Goal: Task Accomplishment & Management: Complete application form

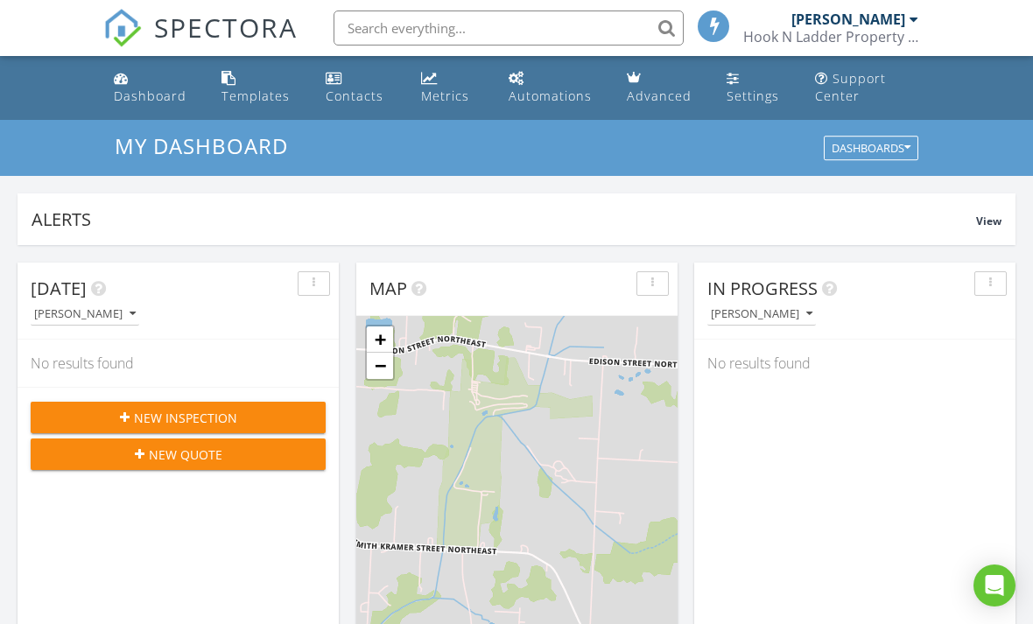
click at [258, 88] on div "Templates" at bounding box center [255, 96] width 68 height 17
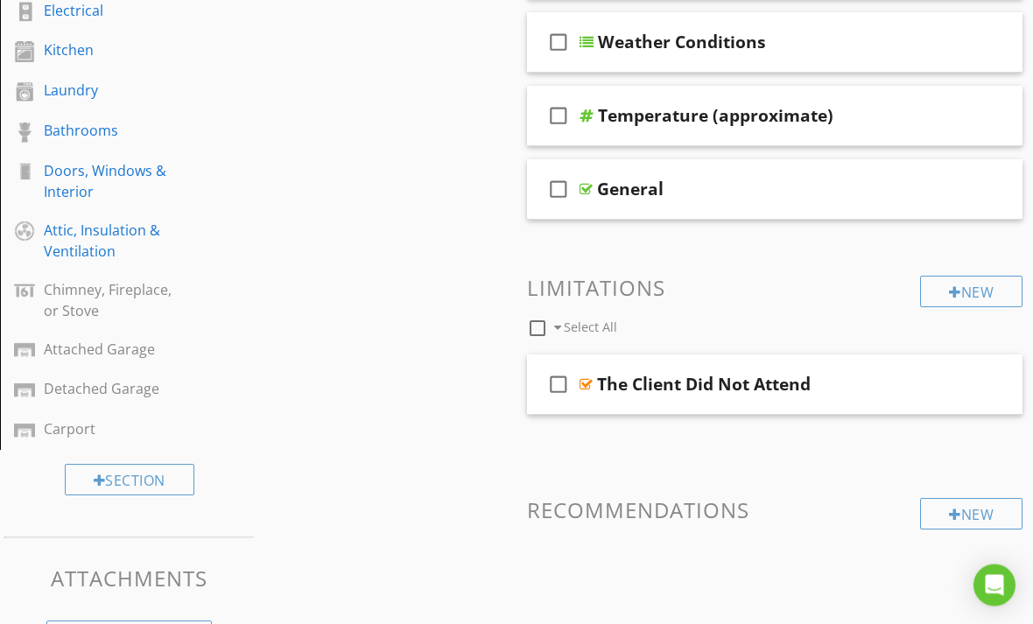
scroll to position [543, 0]
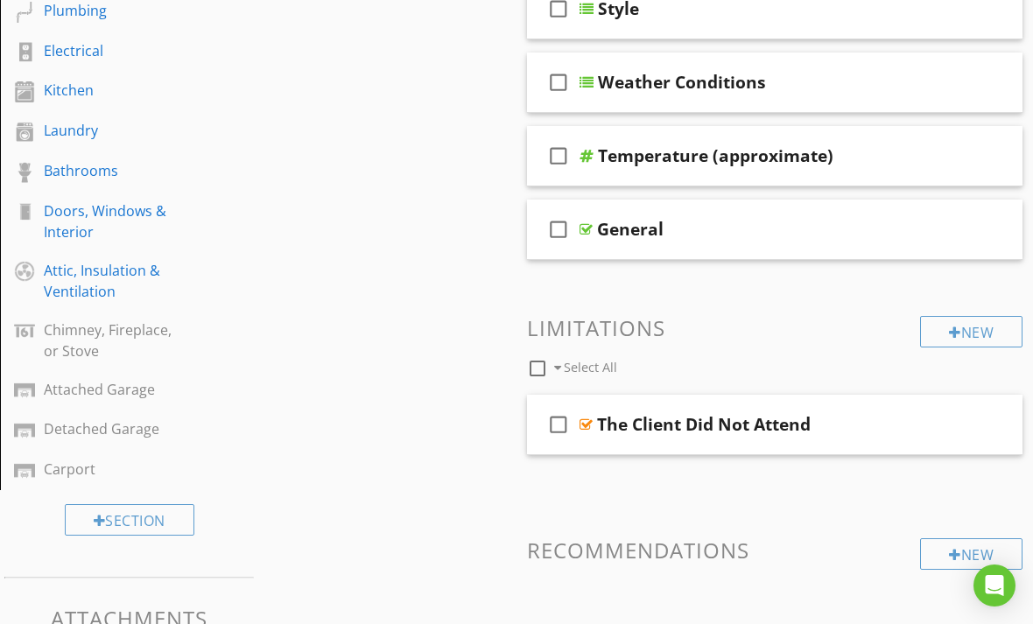
click at [429, 546] on div "Sections Inspection Detail Roof Exterior Basement, Foundation, Crawlspace & Str…" at bounding box center [516, 179] width 1033 height 1084
click at [67, 278] on div "Attic, Insulation & Ventilation" at bounding box center [109, 281] width 131 height 42
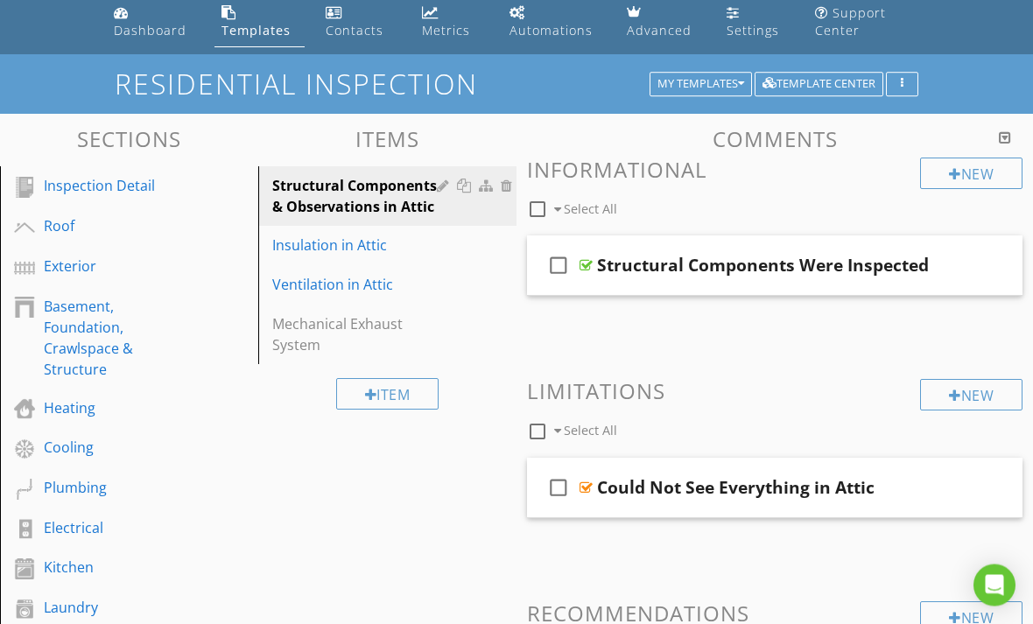
scroll to position [66, 0]
click at [332, 249] on div "Insulation in Attic" at bounding box center [357, 245] width 170 height 21
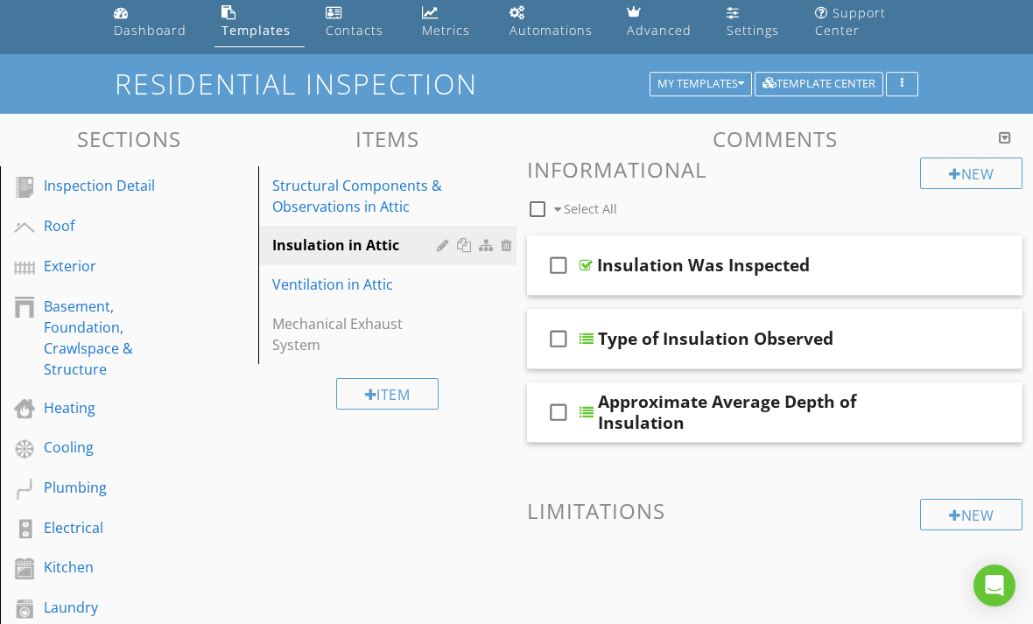
click at [590, 340] on div at bounding box center [587, 339] width 14 height 14
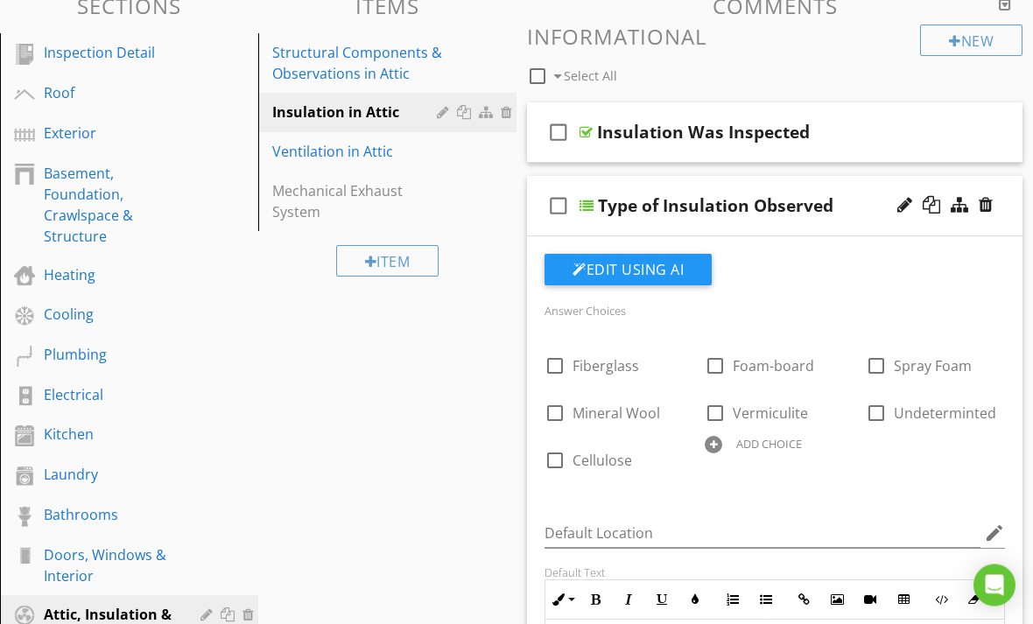
scroll to position [199, 0]
click at [309, 151] on div "Ventilation in Attic" at bounding box center [357, 151] width 170 height 21
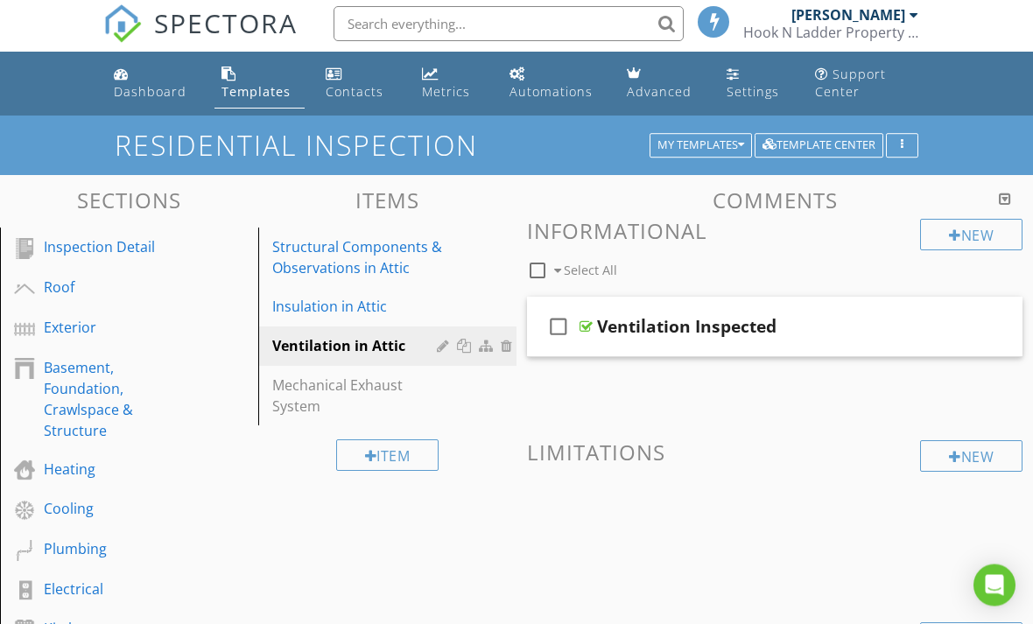
scroll to position [0, 0]
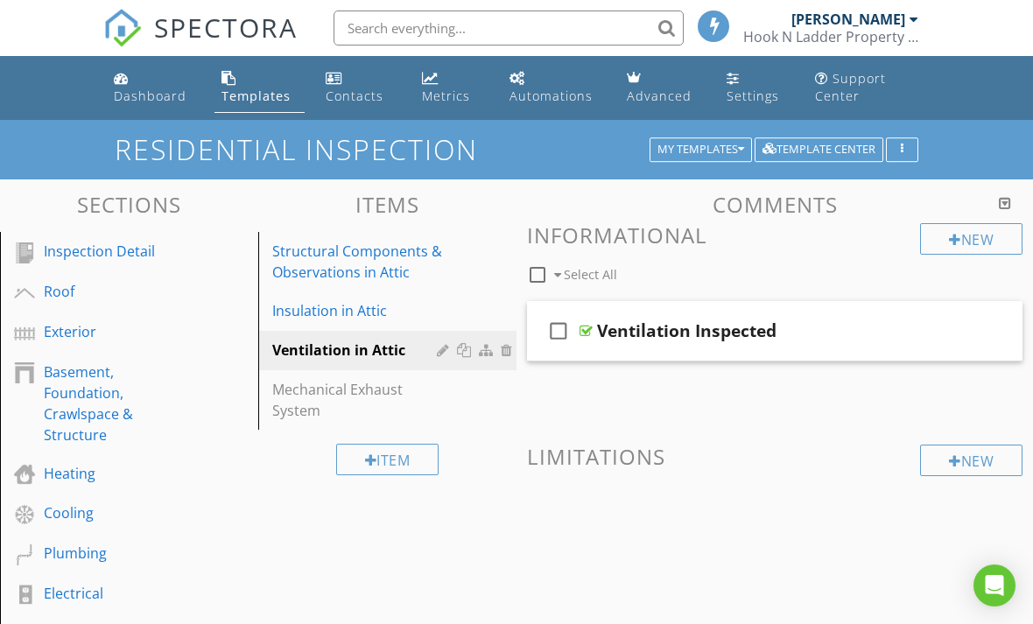
click at [57, 335] on div "Exterior" at bounding box center [109, 331] width 131 height 21
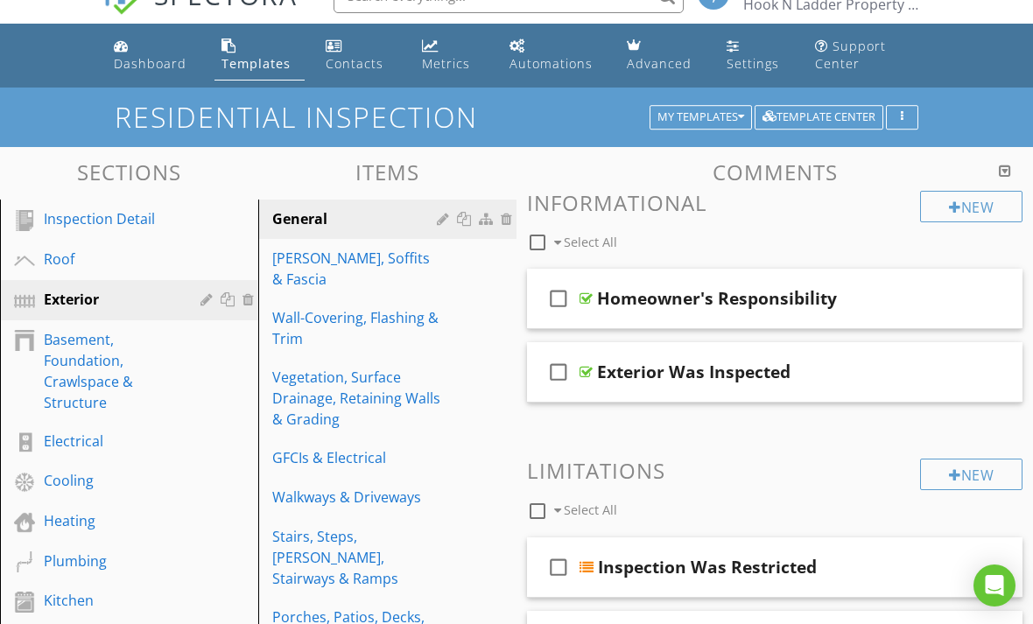
scroll to position [31, 0]
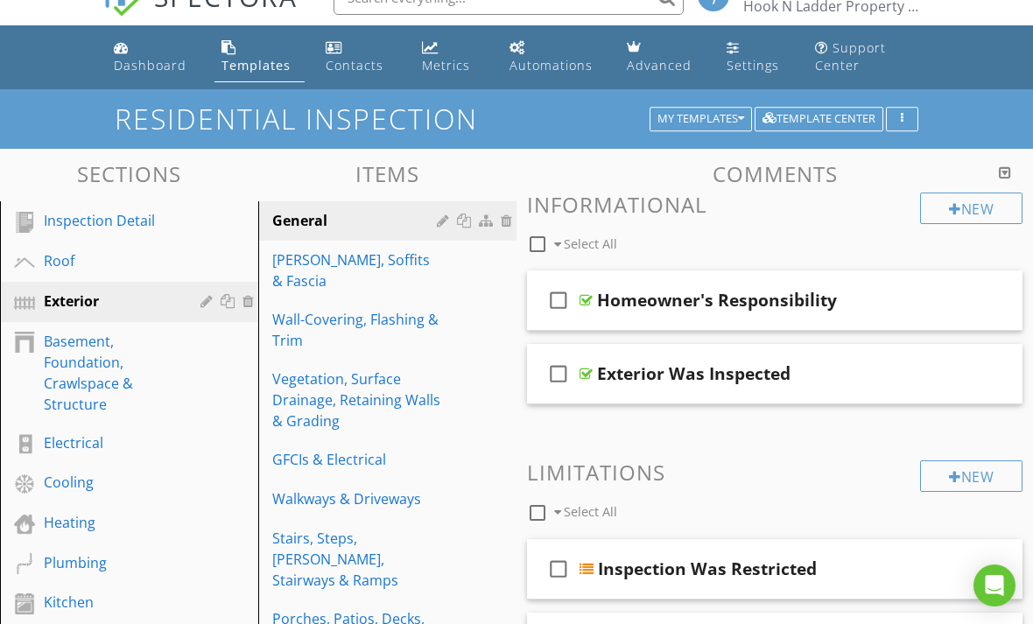
click at [706, 124] on div "My Templates" at bounding box center [700, 119] width 87 height 12
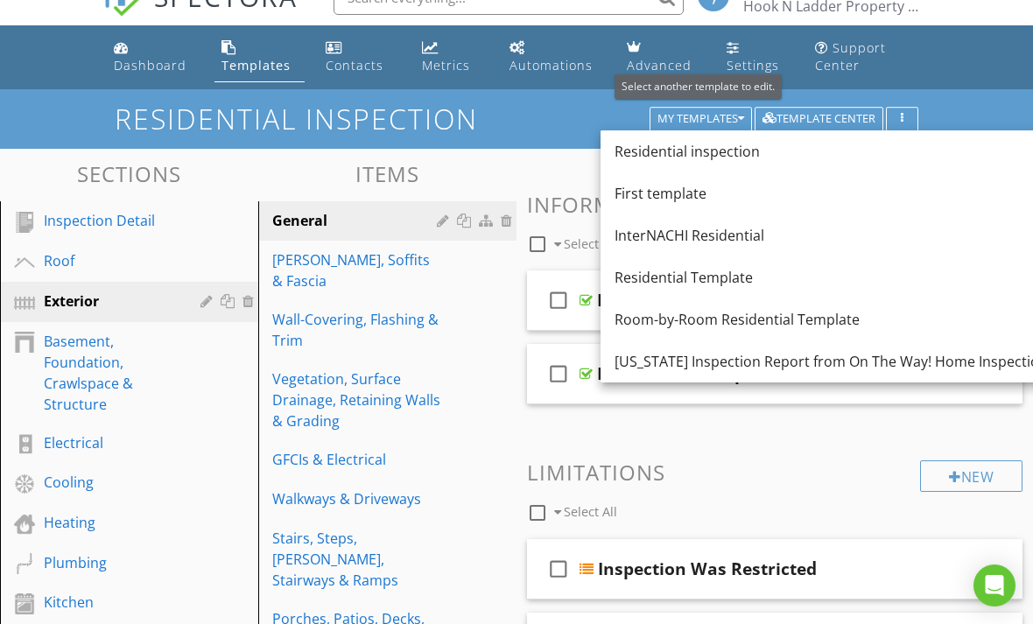
click at [875, 367] on div "Ohio Inspection Report from On The Way! Home Inspections" at bounding box center [835, 361] width 440 height 21
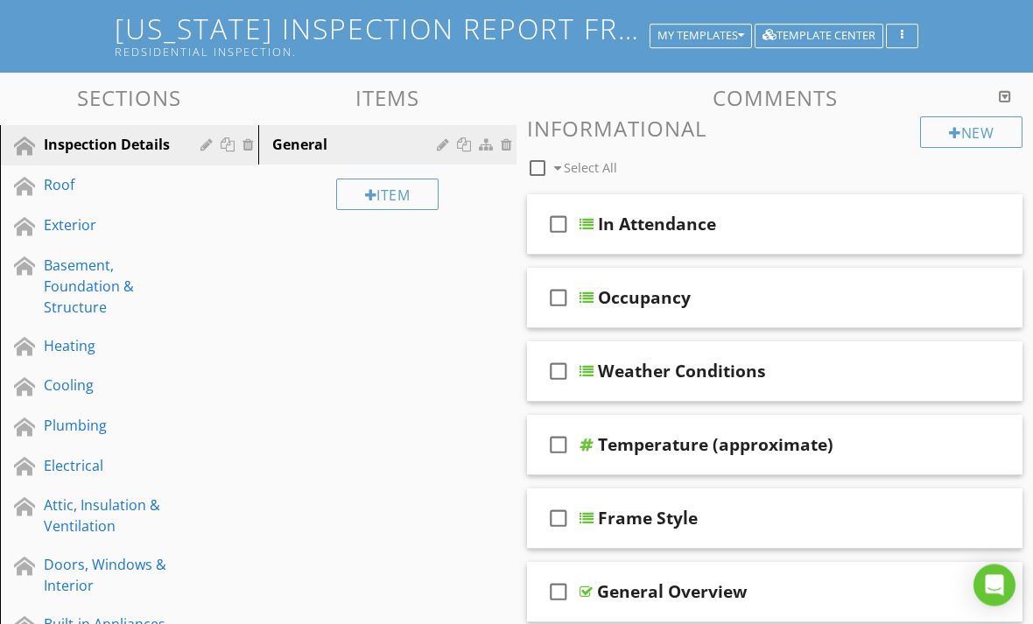
scroll to position [121, 0]
click at [44, 200] on link "Roof" at bounding box center [131, 185] width 253 height 40
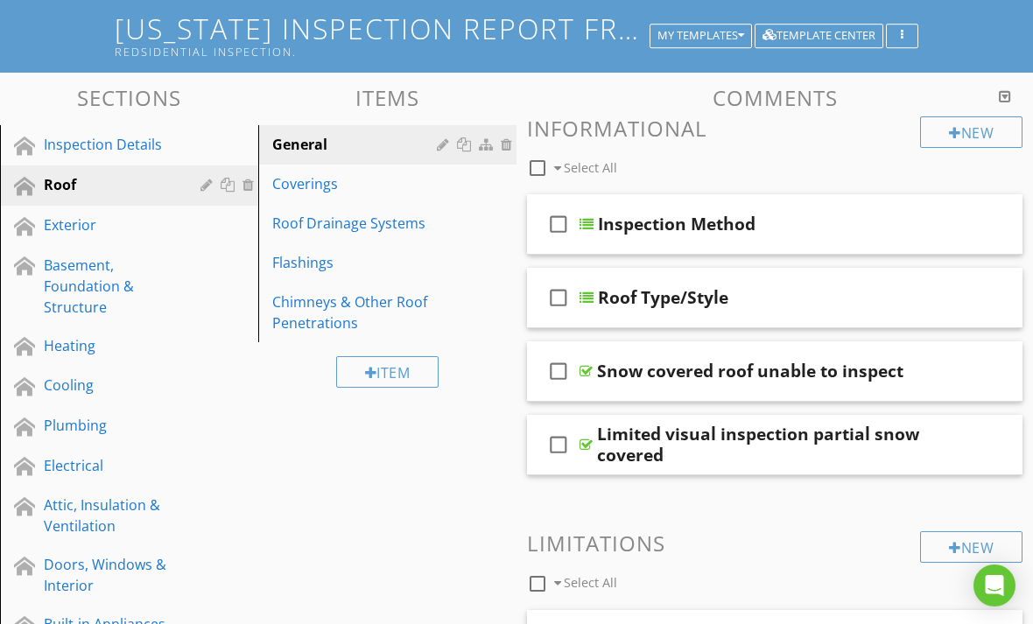
click at [65, 228] on div "Exterior" at bounding box center [109, 224] width 131 height 21
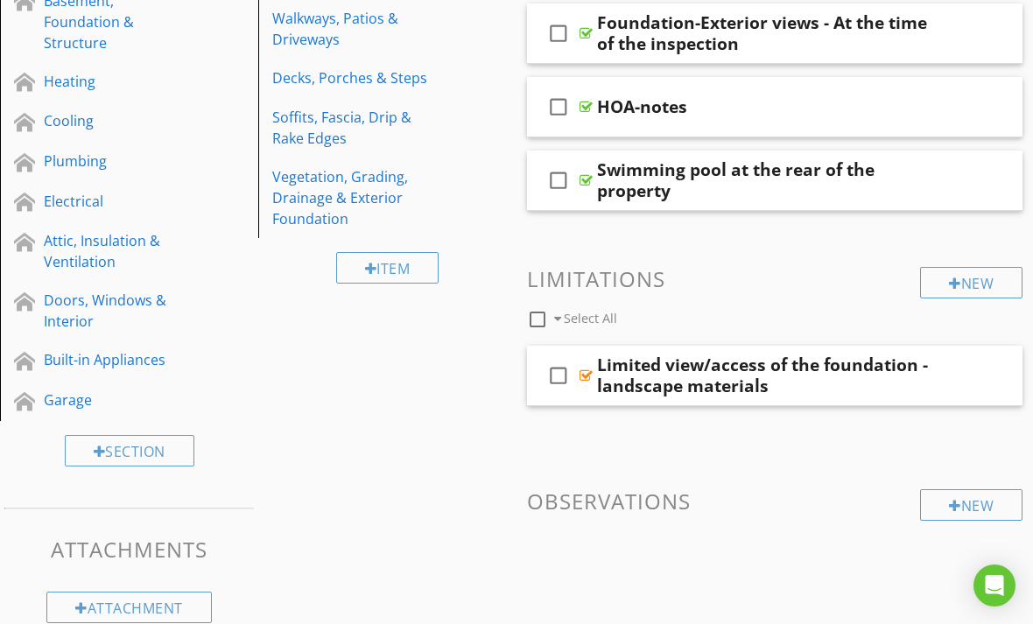
scroll to position [391, 0]
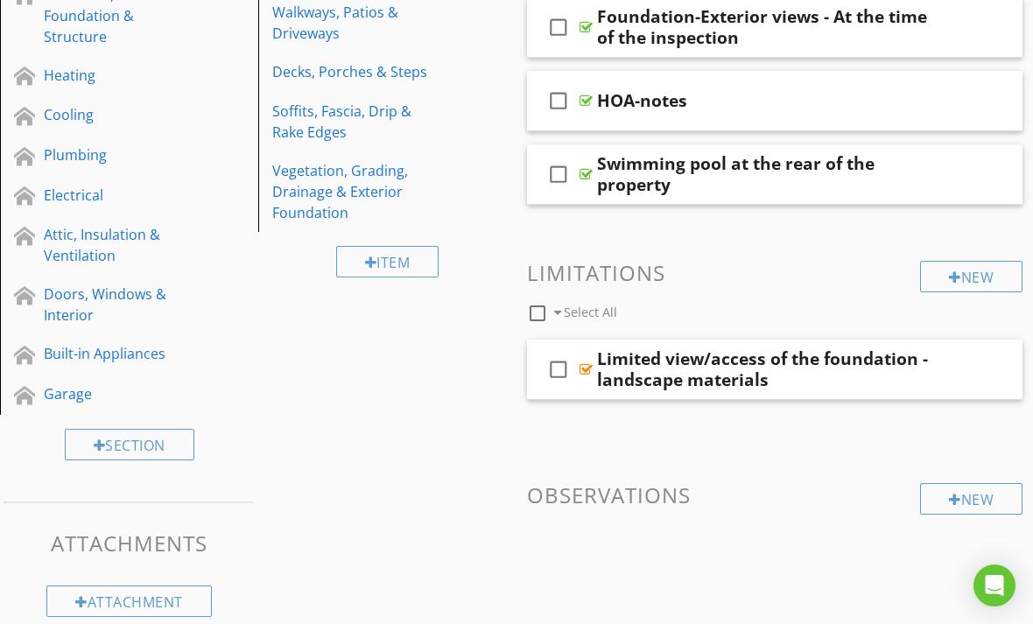
click at [515, 612] on div "Sections Inspection Details Roof Exterior Basement, Foundation & Structure Heat…" at bounding box center [516, 233] width 1033 height 863
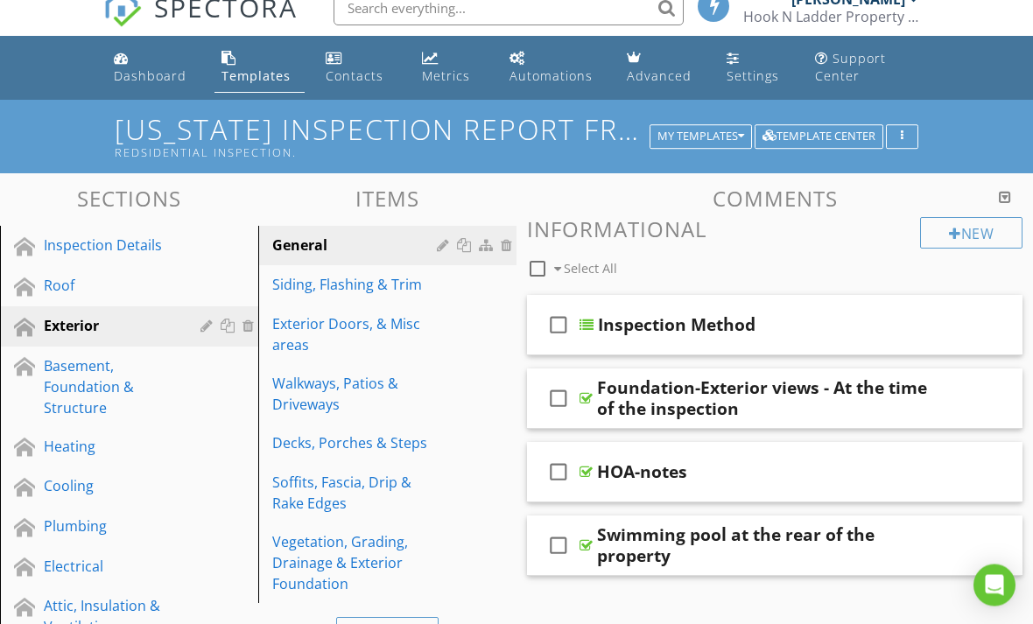
scroll to position [0, 0]
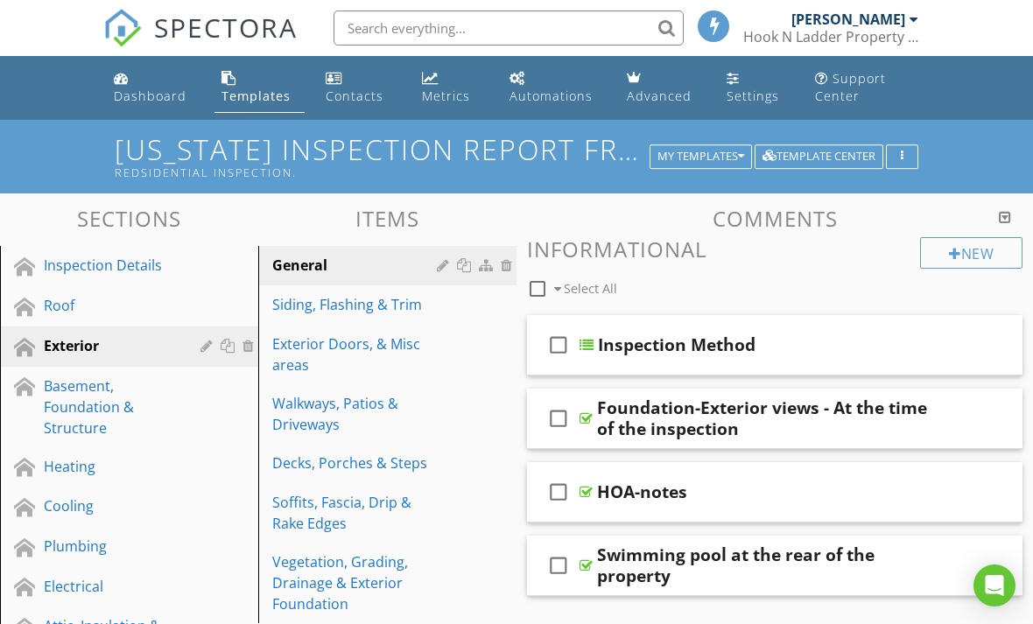
click at [713, 153] on div "My Templates" at bounding box center [700, 157] width 87 height 12
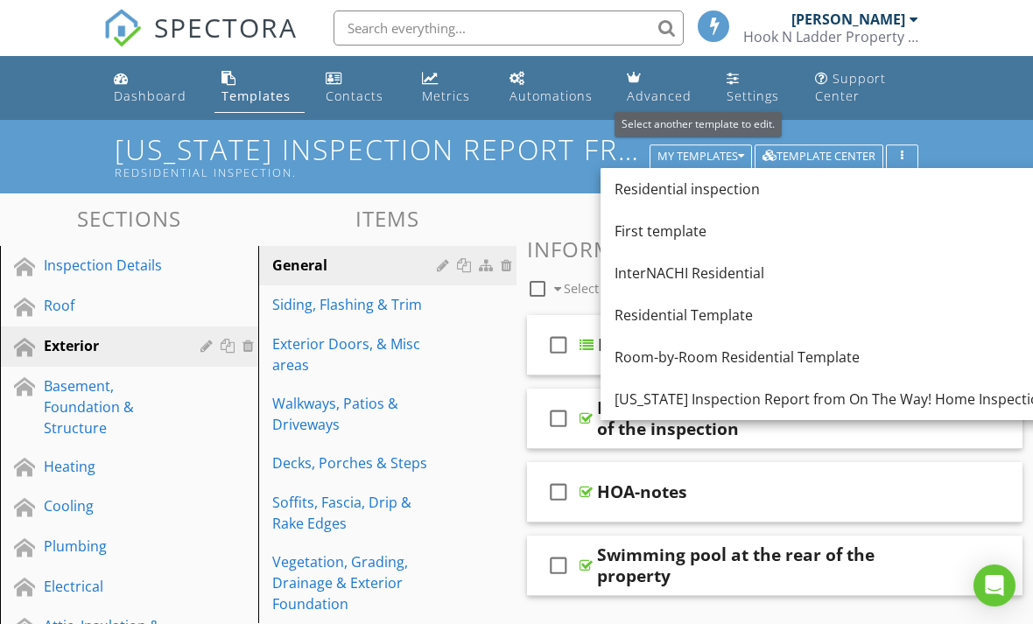
click at [730, 193] on div "Residential inspection" at bounding box center [835, 189] width 440 height 21
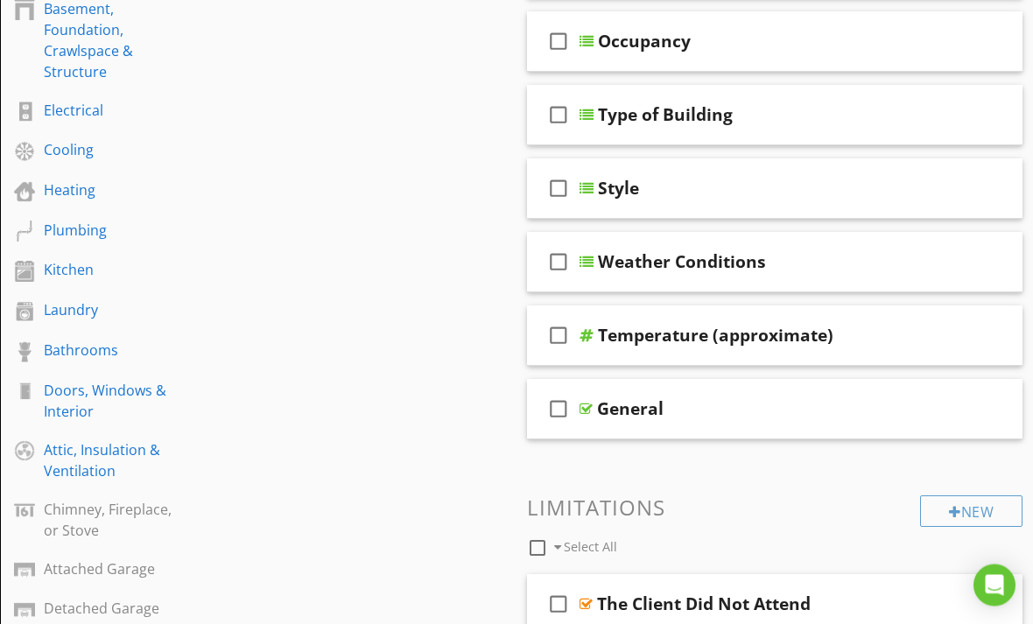
scroll to position [363, 0]
click at [69, 228] on div "Plumbing" at bounding box center [109, 230] width 131 height 21
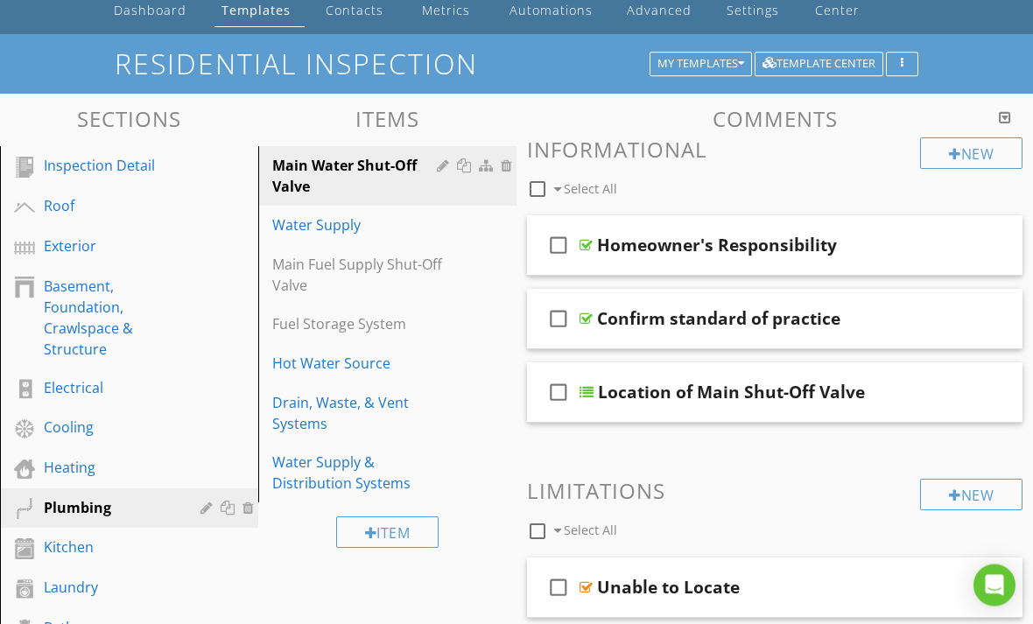
scroll to position [0, 0]
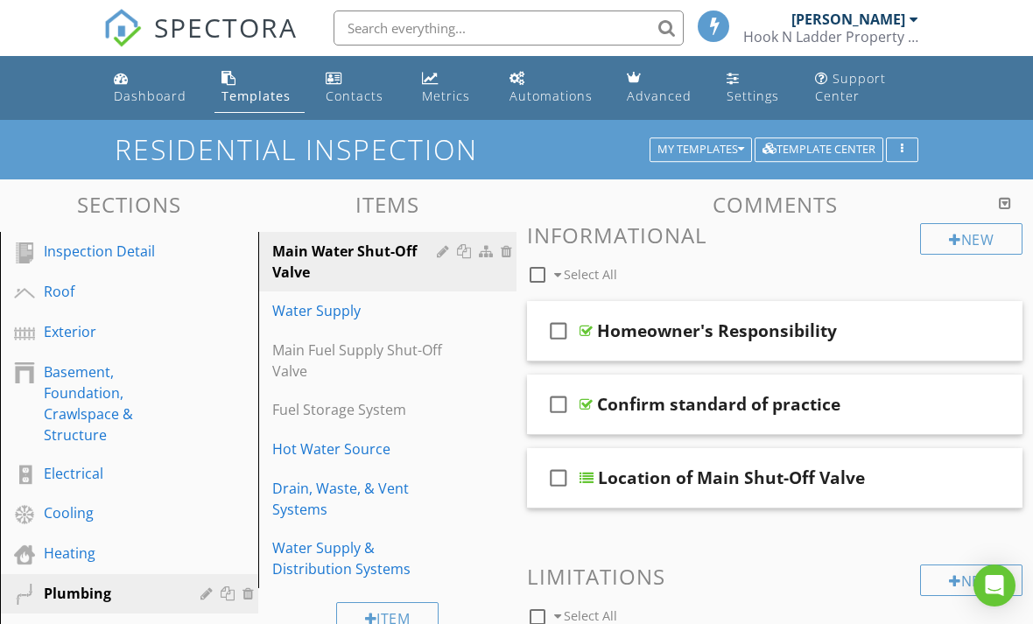
click at [718, 153] on div "My Templates" at bounding box center [700, 150] width 87 height 12
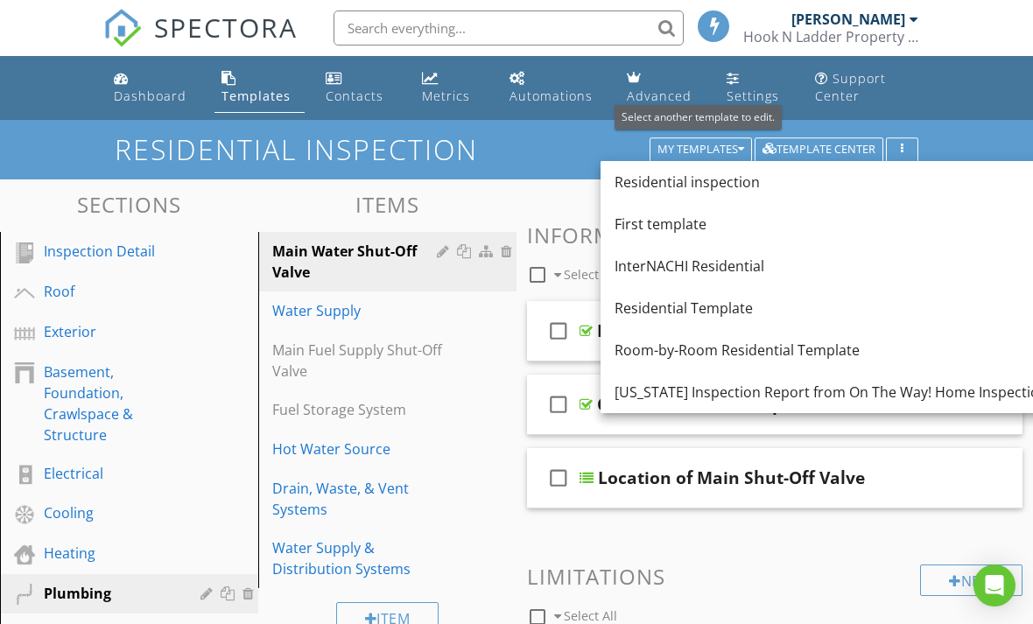
click at [731, 399] on div "Ohio Inspection Report from On The Way! Home Inspections" at bounding box center [835, 392] width 440 height 21
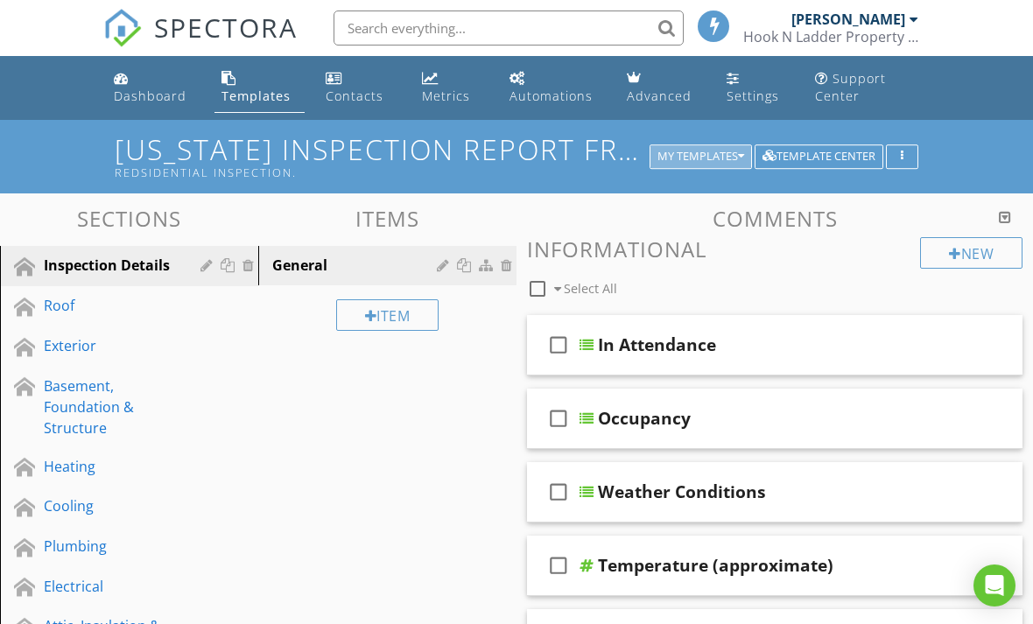
click at [706, 155] on div "My Templates" at bounding box center [700, 157] width 87 height 12
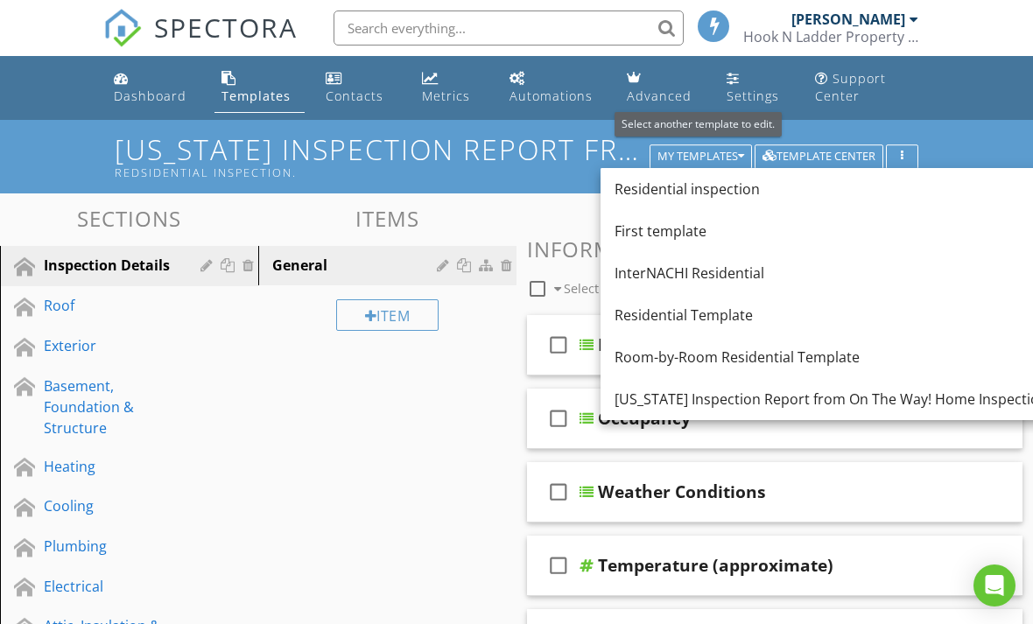
click at [46, 151] on div "Ohio Inspection Report from On The Way! Home Inspections Redsidential Inspectio…" at bounding box center [516, 156] width 1033 height 73
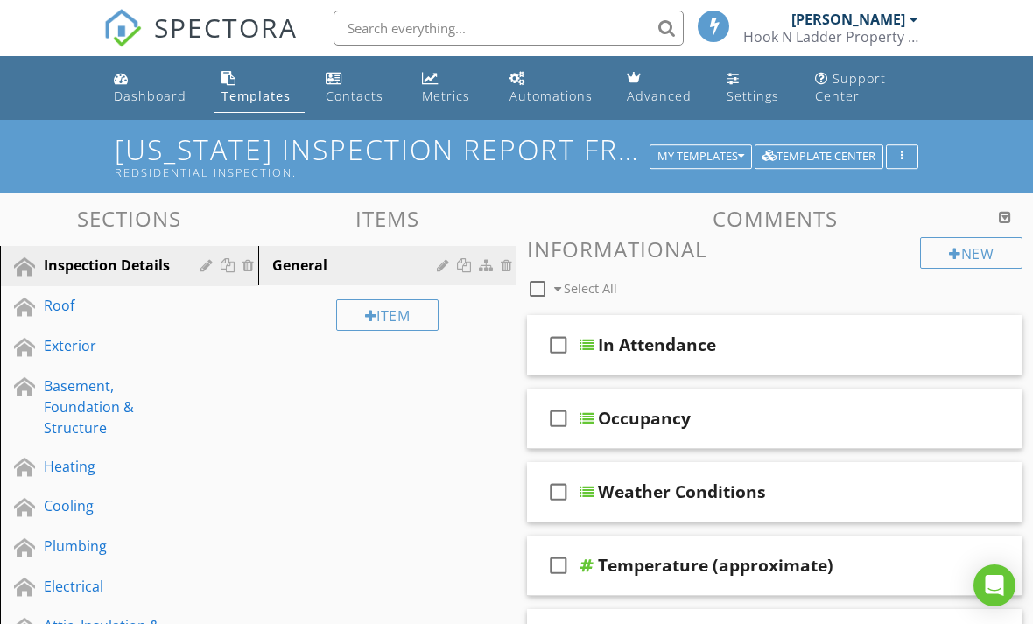
click at [144, 91] on div "Dashboard" at bounding box center [150, 96] width 73 height 17
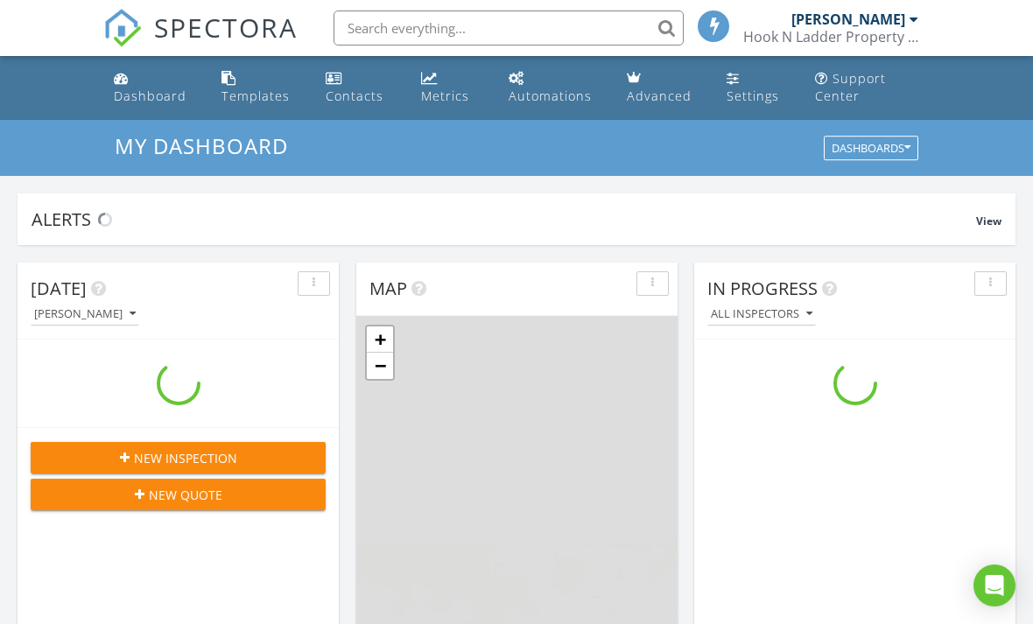
scroll to position [1594, 1034]
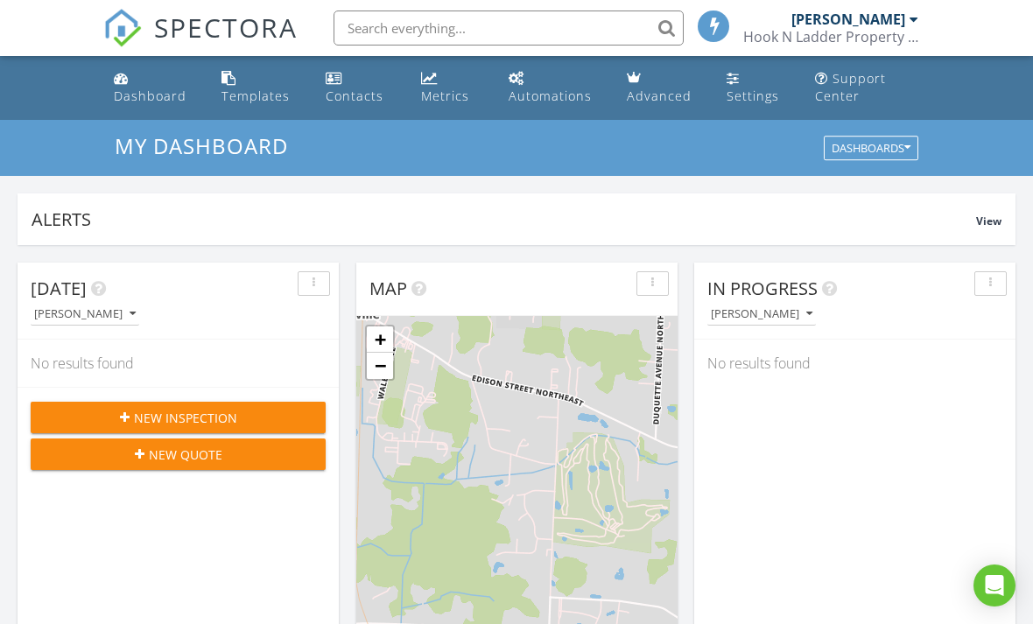
click at [132, 421] on div "New Inspection" at bounding box center [178, 418] width 267 height 18
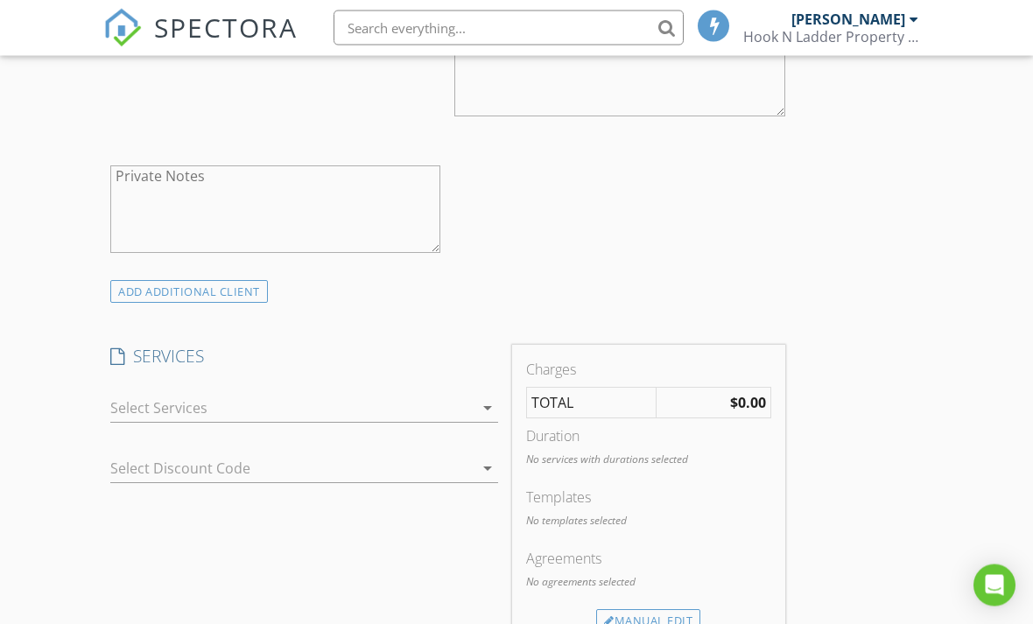
scroll to position [813, 0]
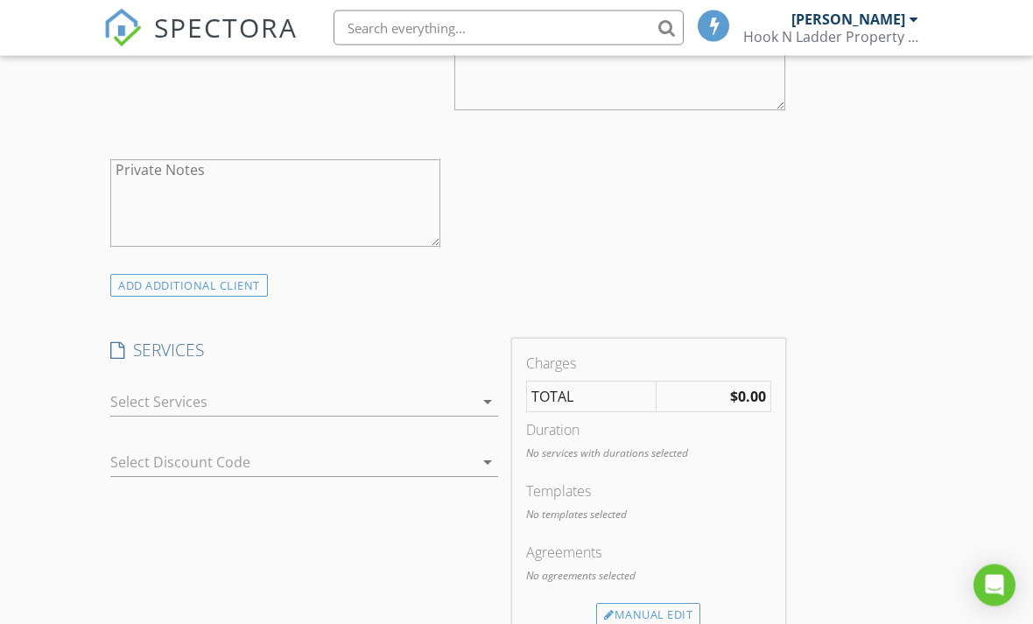
click at [143, 406] on div at bounding box center [291, 403] width 363 height 28
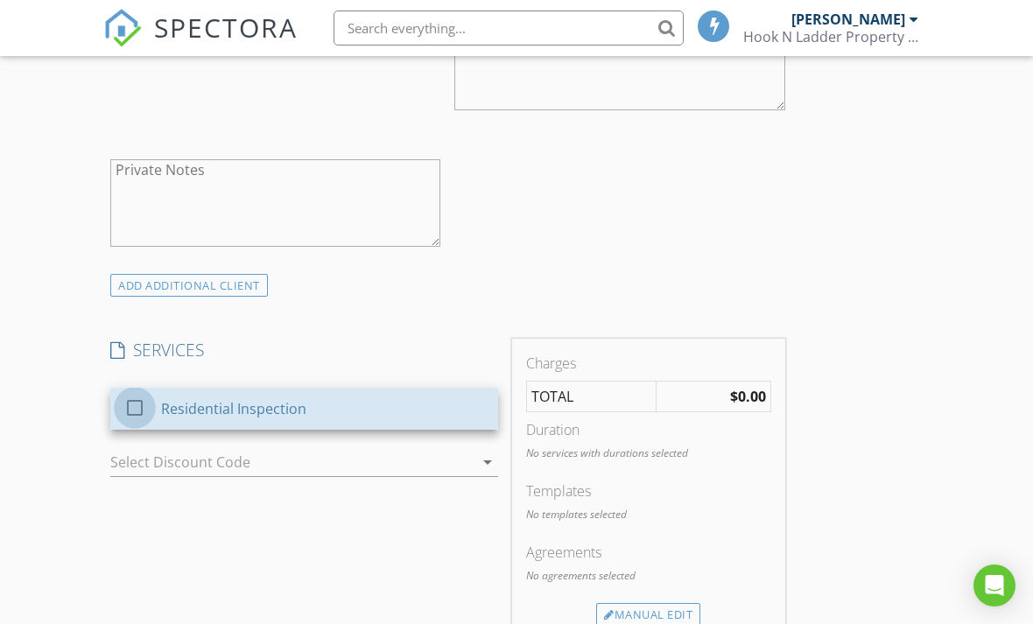
click at [144, 399] on div at bounding box center [135, 408] width 30 height 30
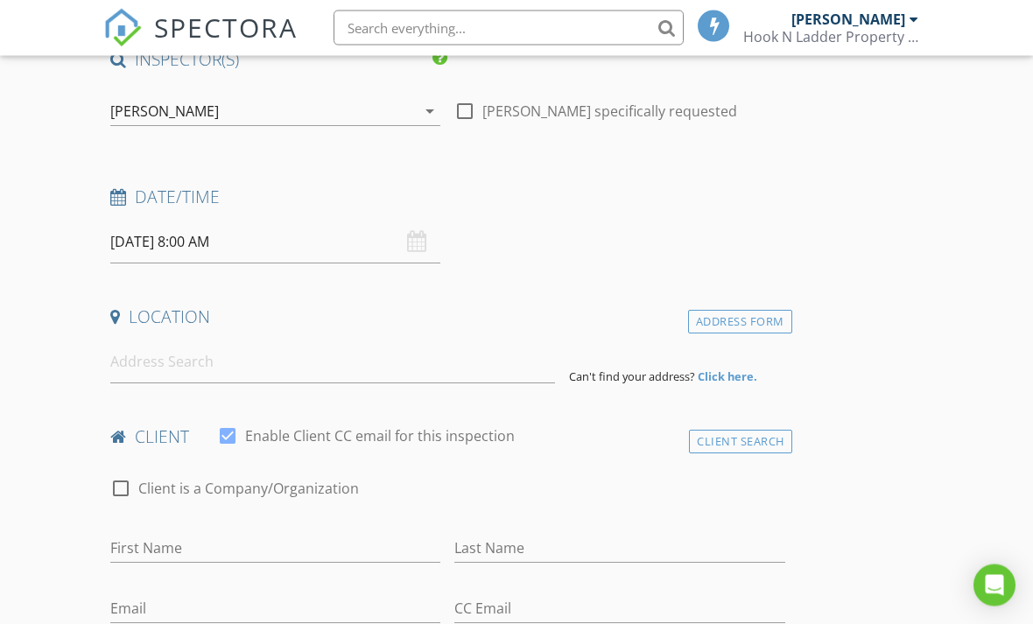
scroll to position [0, 0]
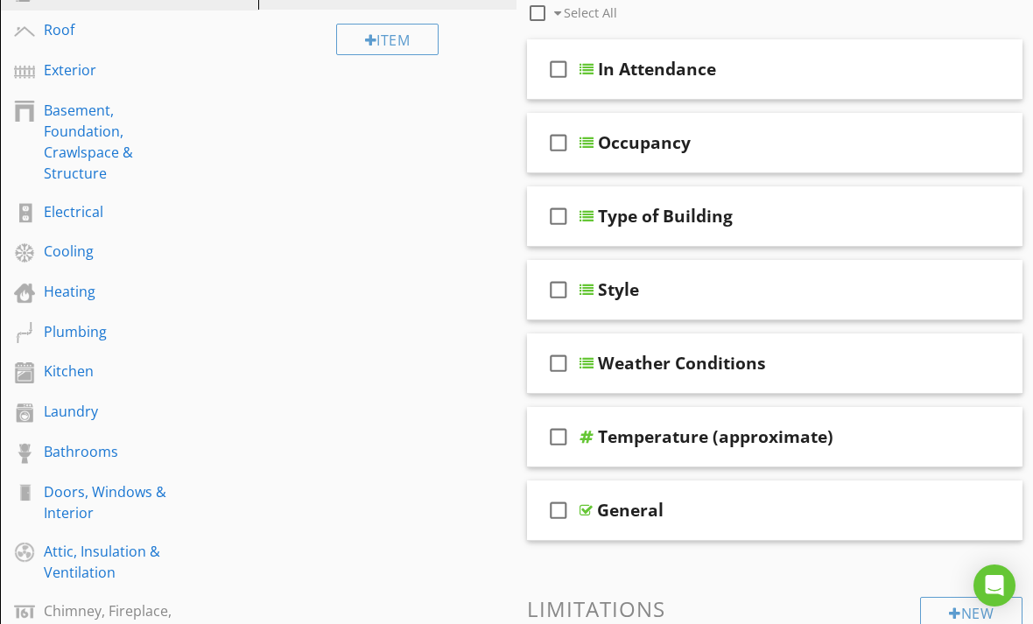
scroll to position [261, 0]
click at [593, 513] on div "check_box_outline_blank General" at bounding box center [775, 511] width 496 height 60
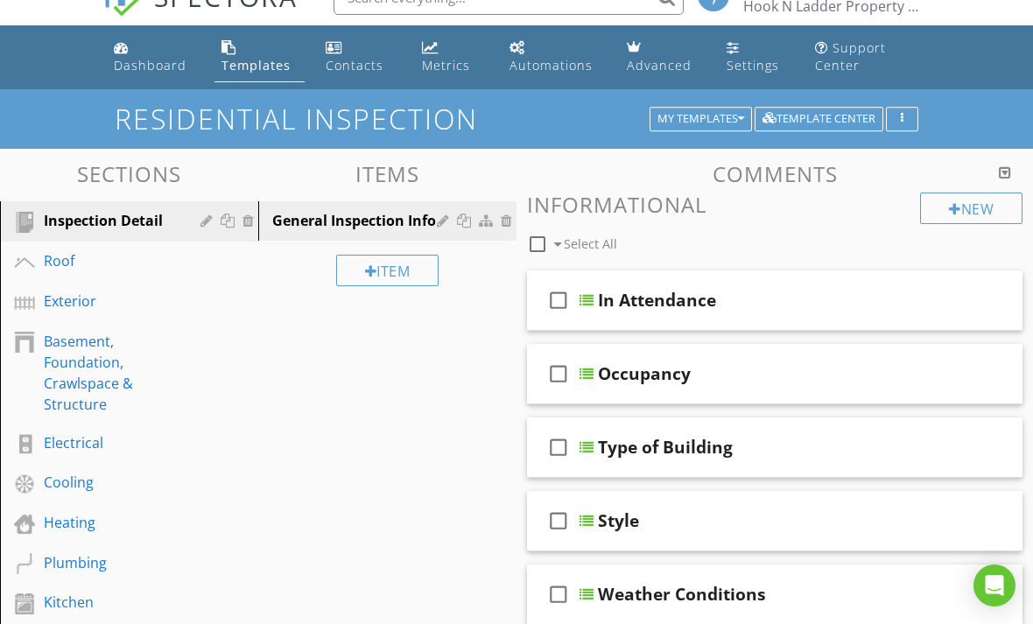
scroll to position [30, 0]
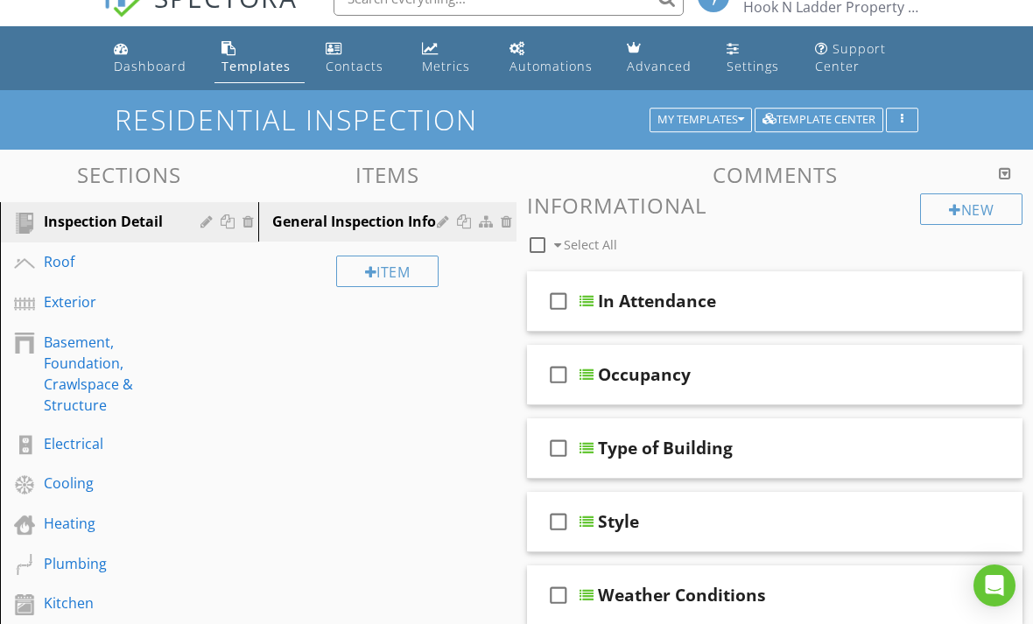
click at [578, 447] on div "check_box_outline_blank" at bounding box center [562, 448] width 35 height 42
click at [557, 453] on icon "check_box" at bounding box center [559, 448] width 28 height 42
click at [579, 447] on div "check_box_outline_blank" at bounding box center [562, 448] width 35 height 42
click at [588, 453] on div at bounding box center [587, 448] width 14 height 14
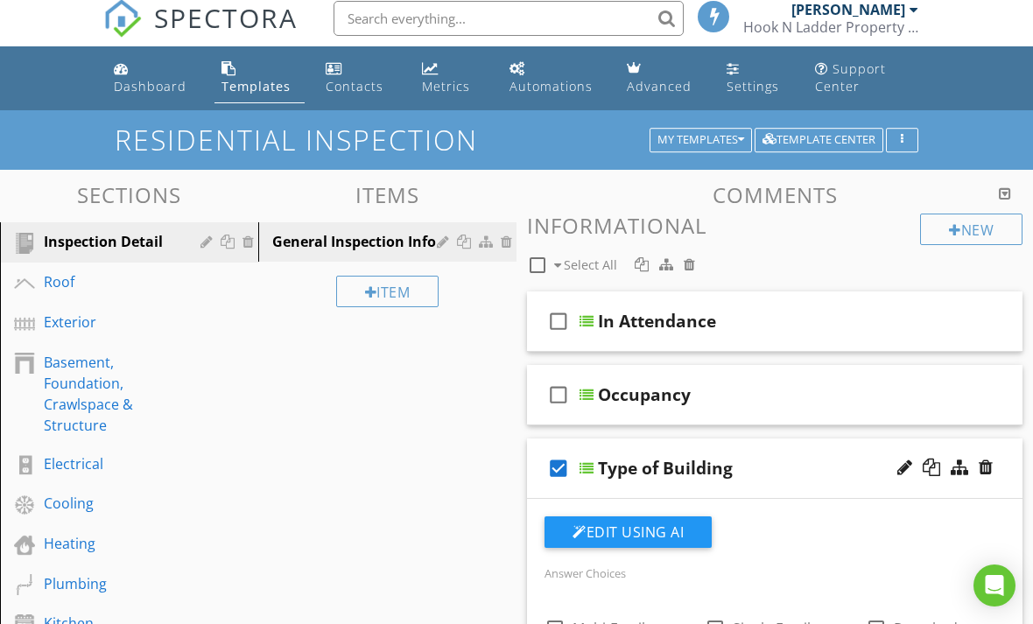
scroll to position [0, 0]
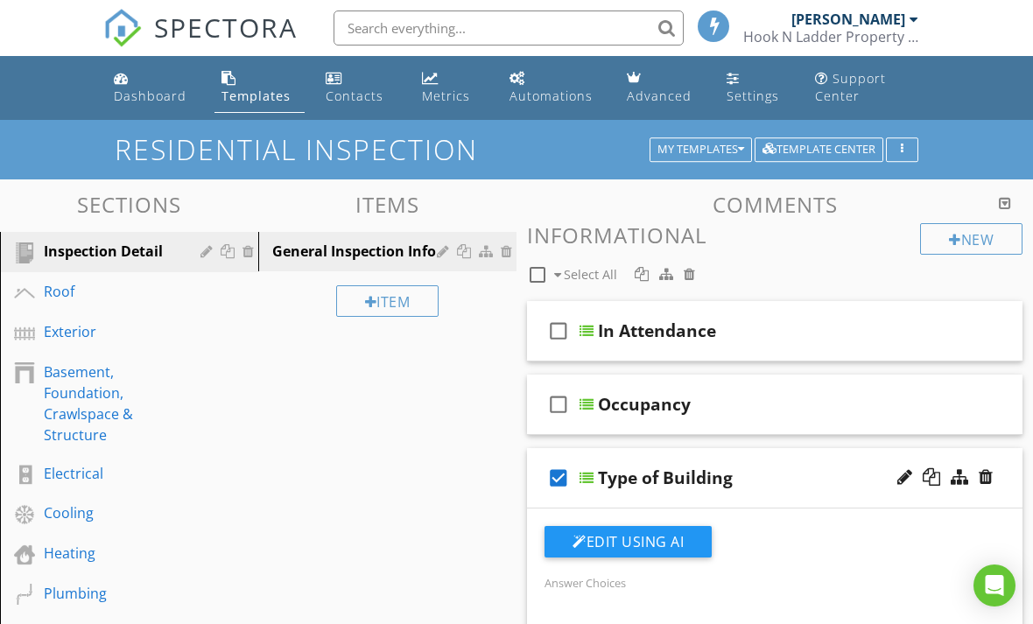
click at [559, 479] on icon "check_box" at bounding box center [559, 478] width 28 height 42
click at [61, 292] on div "Roof" at bounding box center [109, 291] width 131 height 21
type textarea "<p>All information contained reflects the condition as of today’s date.&nbsp;</…"
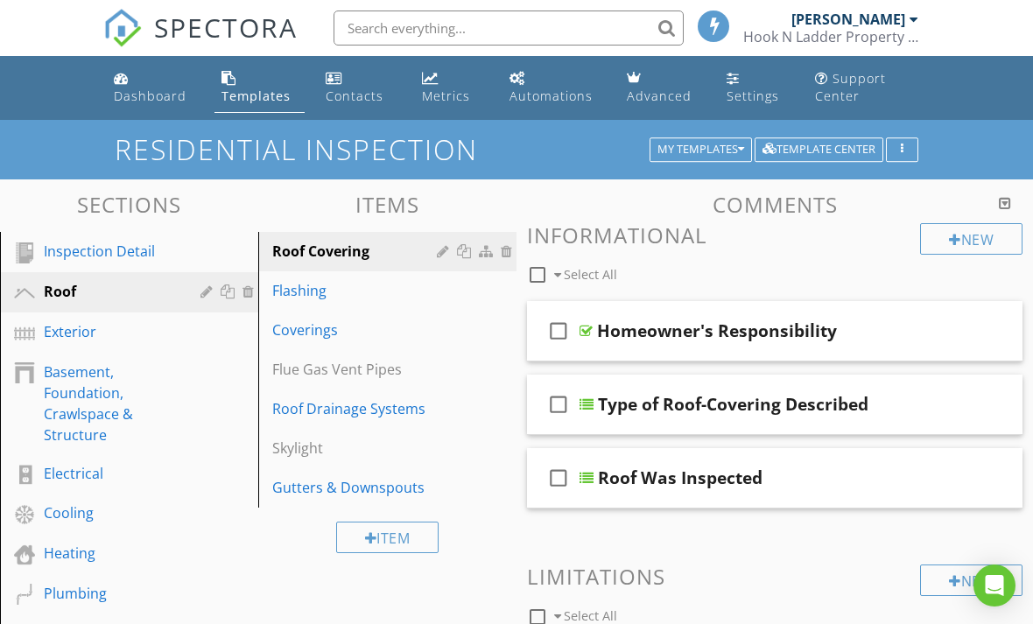
click at [132, 97] on div "Dashboard" at bounding box center [150, 96] width 73 height 17
click at [146, 89] on div "Dashboard" at bounding box center [150, 96] width 73 height 17
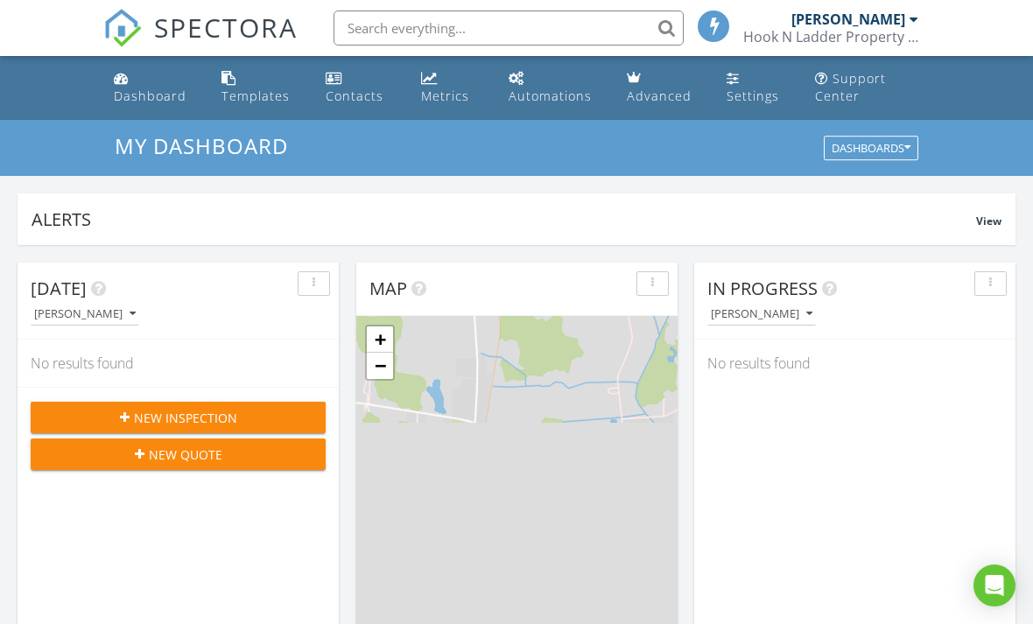
scroll to position [1594, 1034]
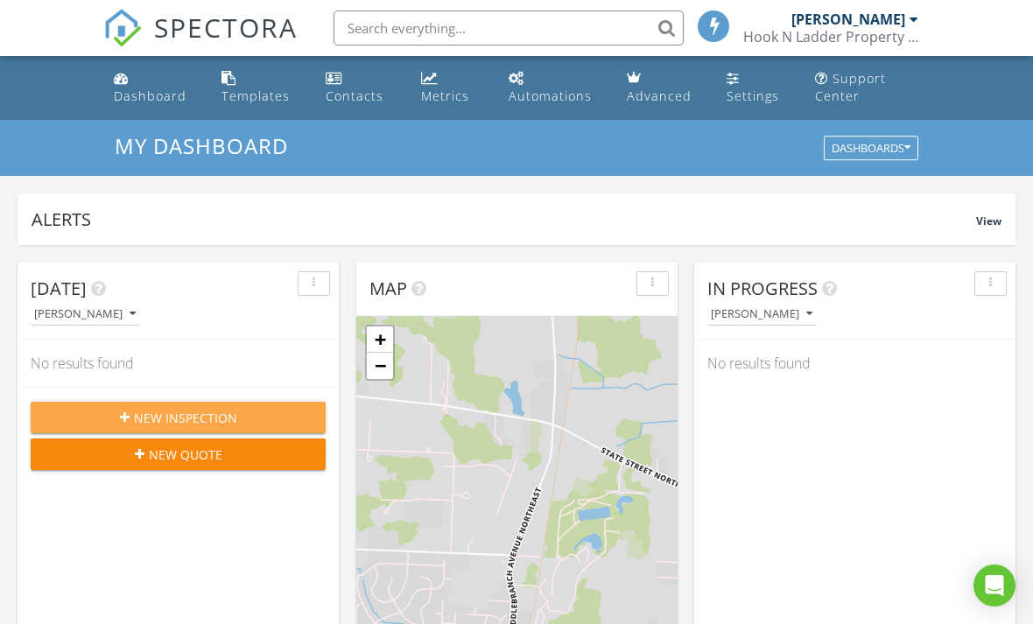
click at [220, 409] on span "New Inspection" at bounding box center [185, 418] width 103 height 18
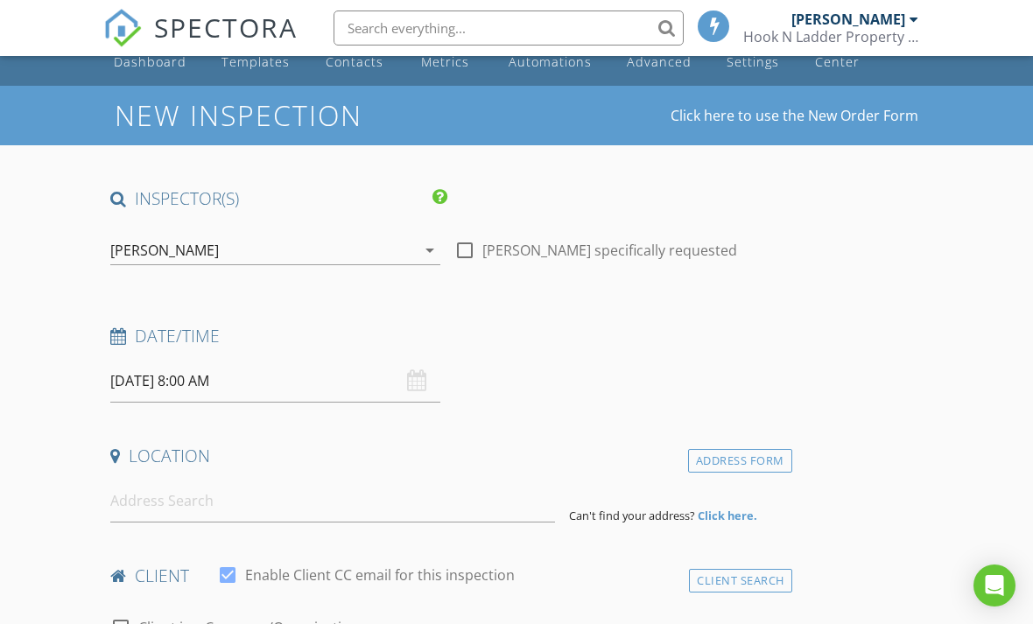
scroll to position [59, 0]
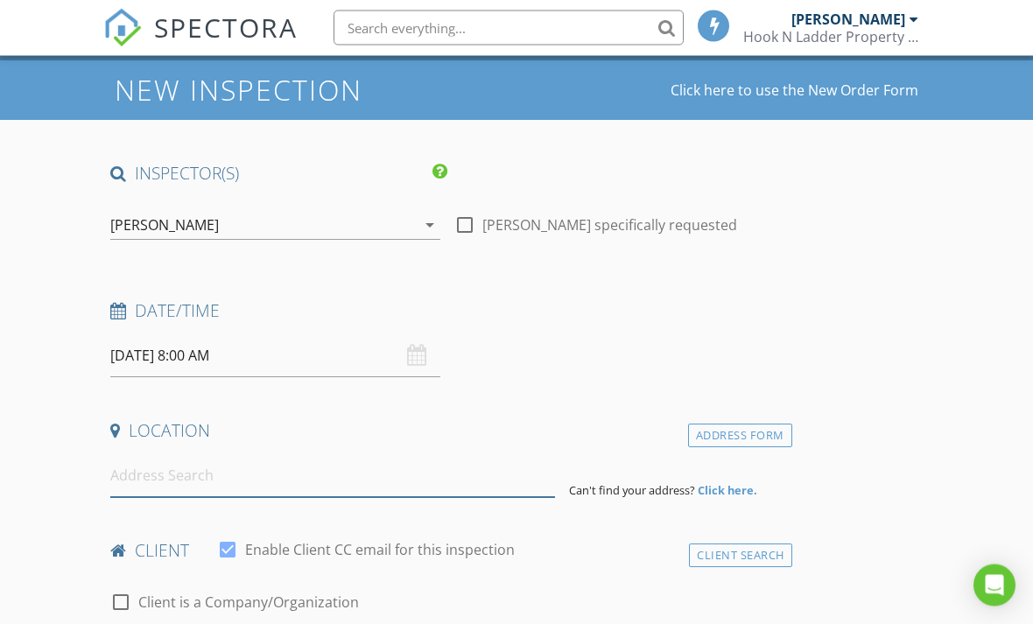
click at [272, 484] on input at bounding box center [332, 476] width 445 height 43
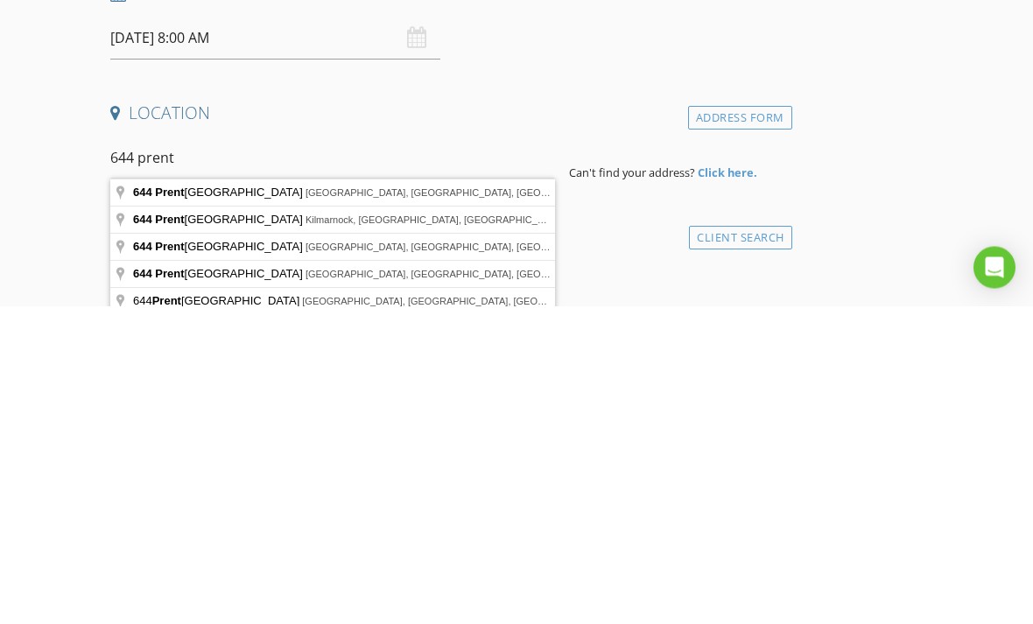
type input "[STREET_ADDRESS][PERSON_NAME]"
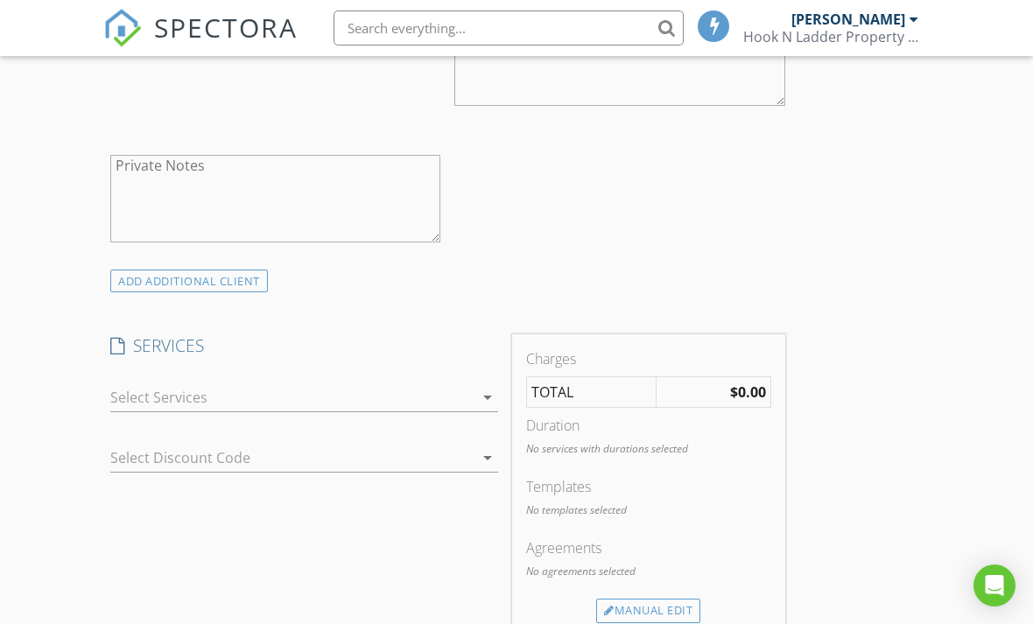
scroll to position [1179, 0]
click at [442, 389] on div at bounding box center [291, 395] width 363 height 28
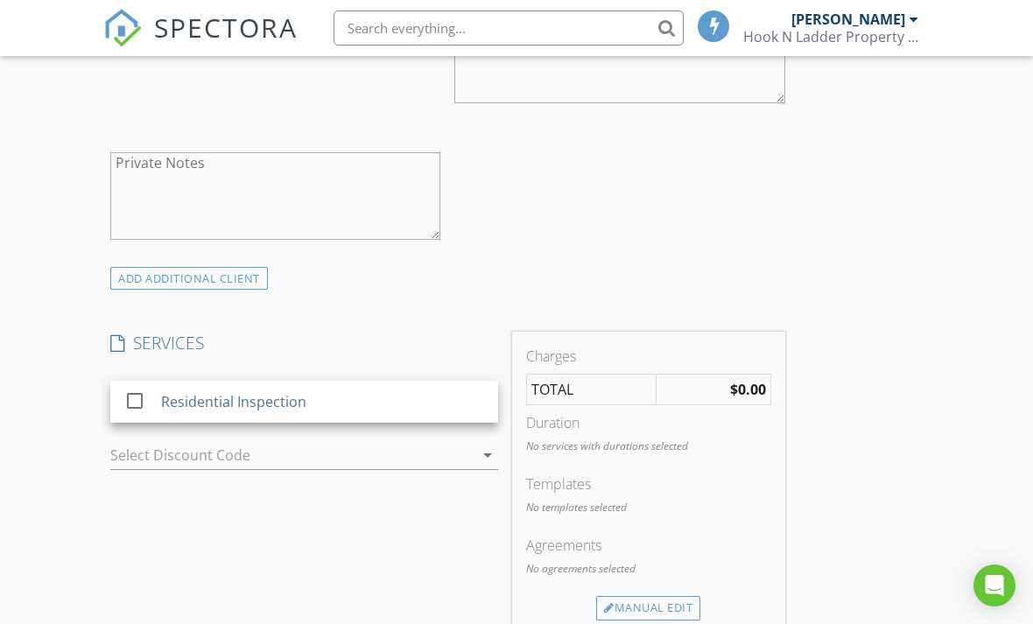
click at [311, 401] on div "Residential Inspection" at bounding box center [322, 401] width 323 height 35
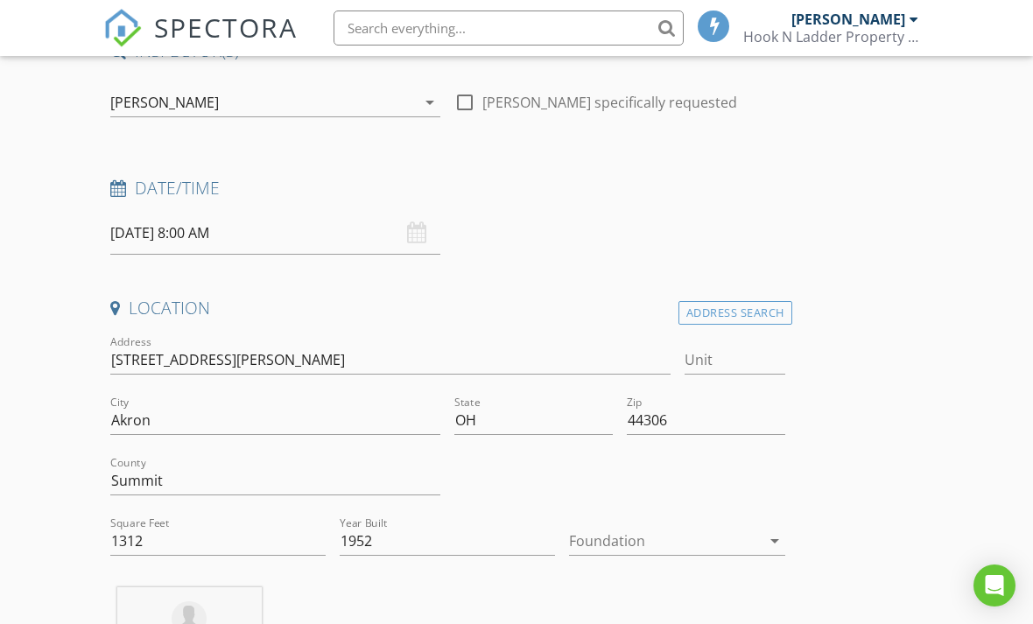
scroll to position [179, 0]
click at [411, 216] on input "[DATE] 8:00 AM" at bounding box center [275, 235] width 330 height 43
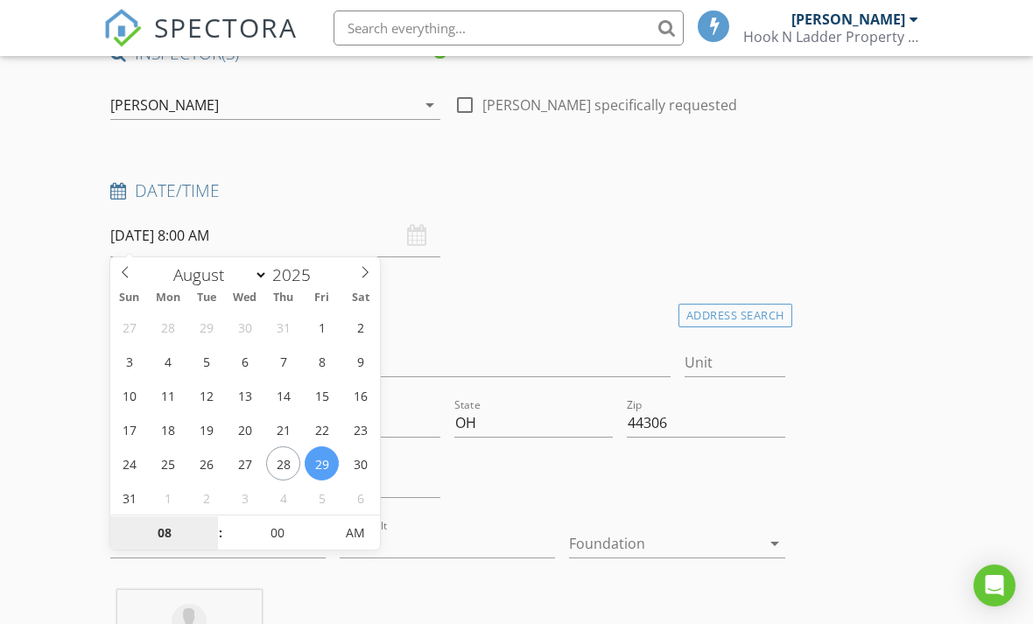
type input "08/28/2025 8:00 AM"
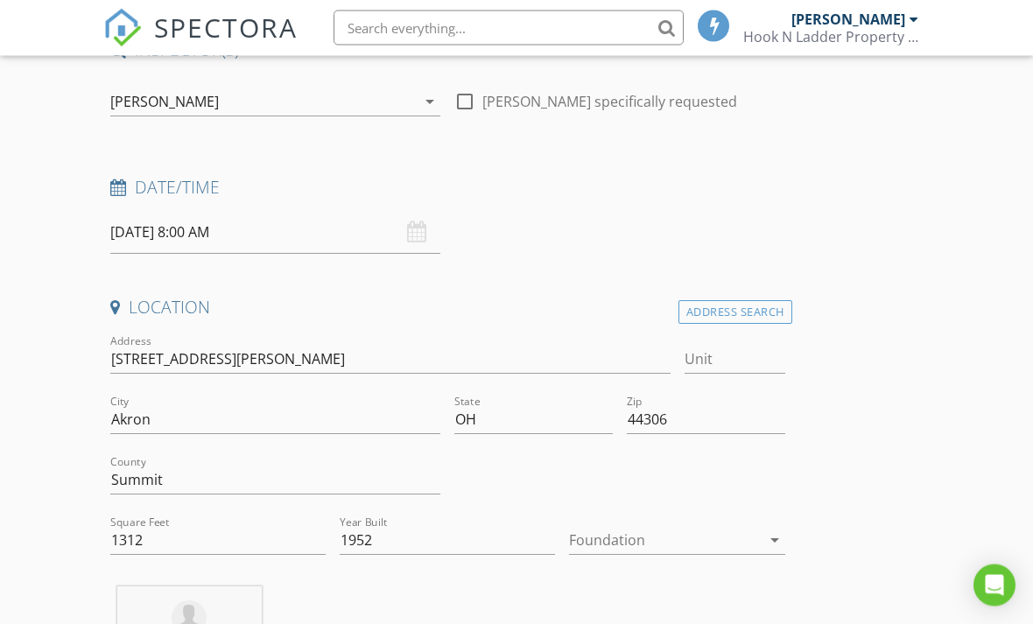
scroll to position [184, 0]
click at [424, 232] on div "08/28/2025 8:00 AM" at bounding box center [275, 231] width 330 height 43
click at [398, 234] on input "08/28/2025 8:00 AM" at bounding box center [275, 231] width 330 height 43
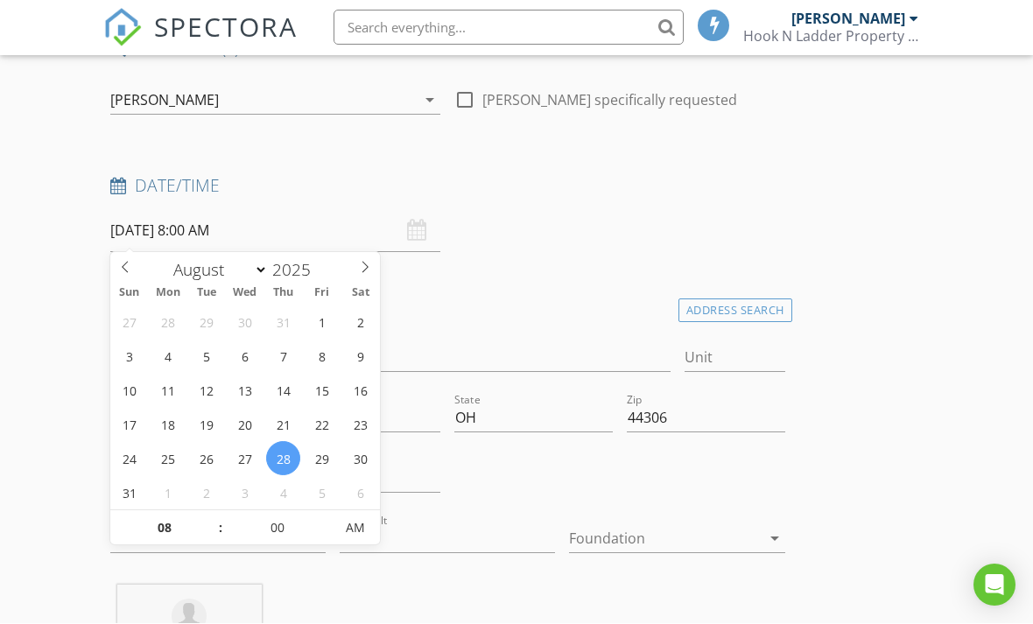
scroll to position [185, 0]
click at [281, 528] on input "00" at bounding box center [277, 528] width 108 height 35
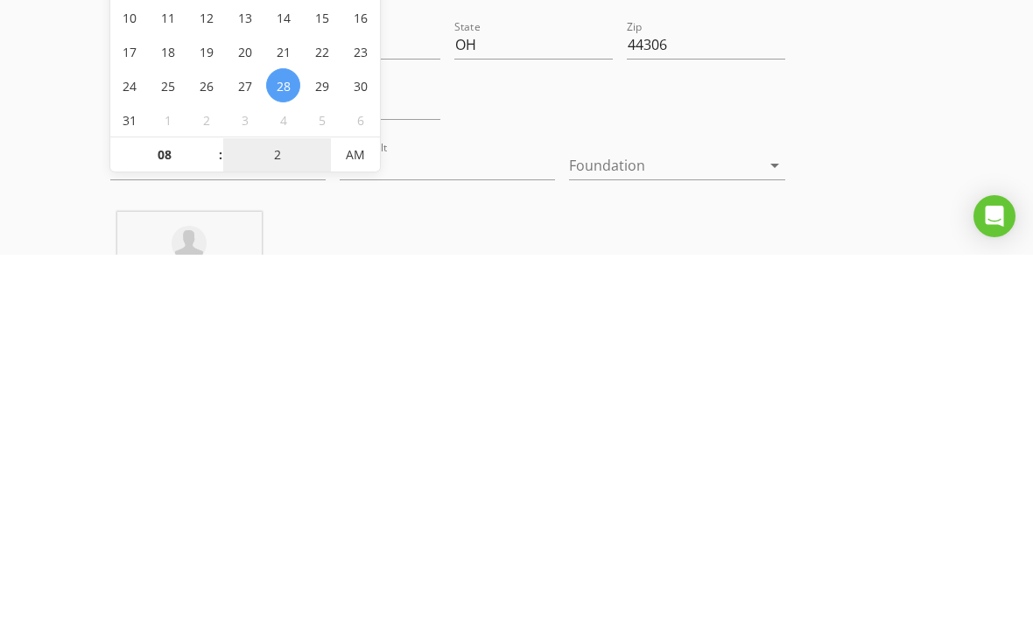
type input "20"
type input "[DATE] 8:20 AM"
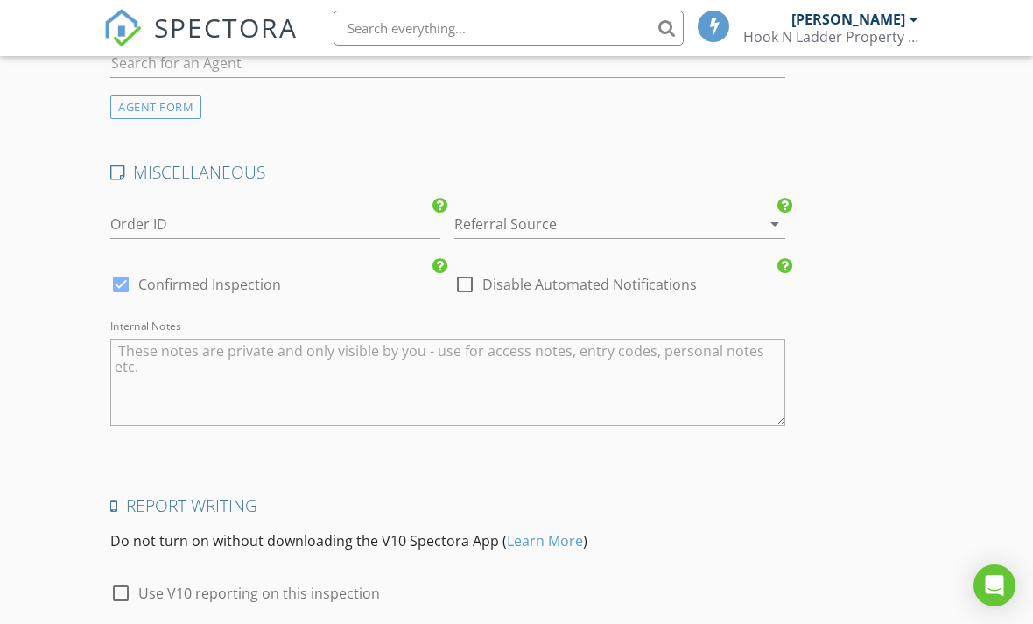
scroll to position [2458, 0]
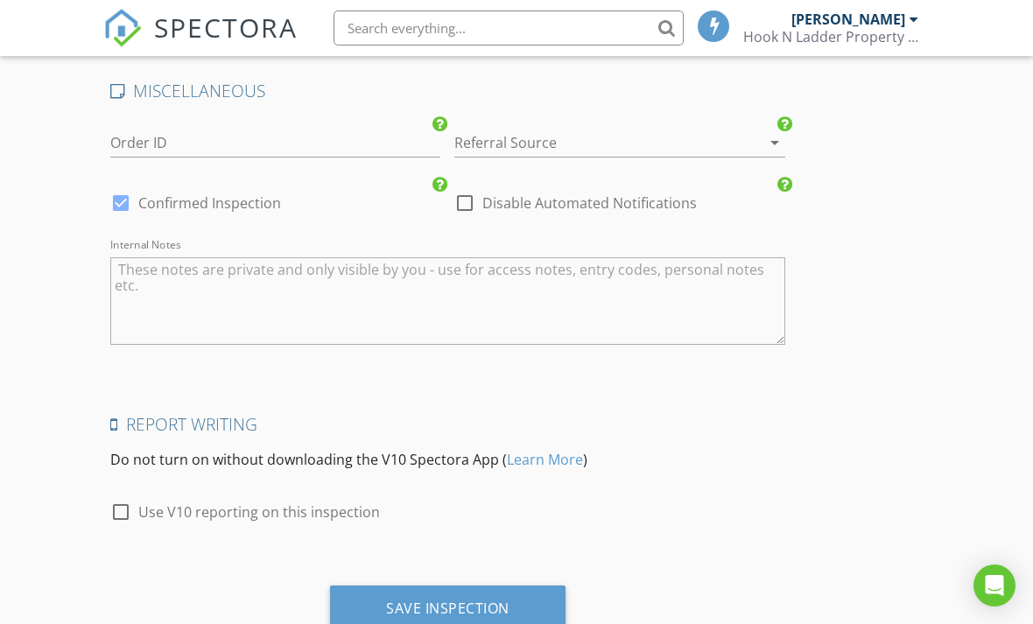
click at [130, 509] on div at bounding box center [121, 512] width 30 height 30
checkbox input "true"
click at [461, 617] on div "Save Inspection" at bounding box center [447, 609] width 235 height 47
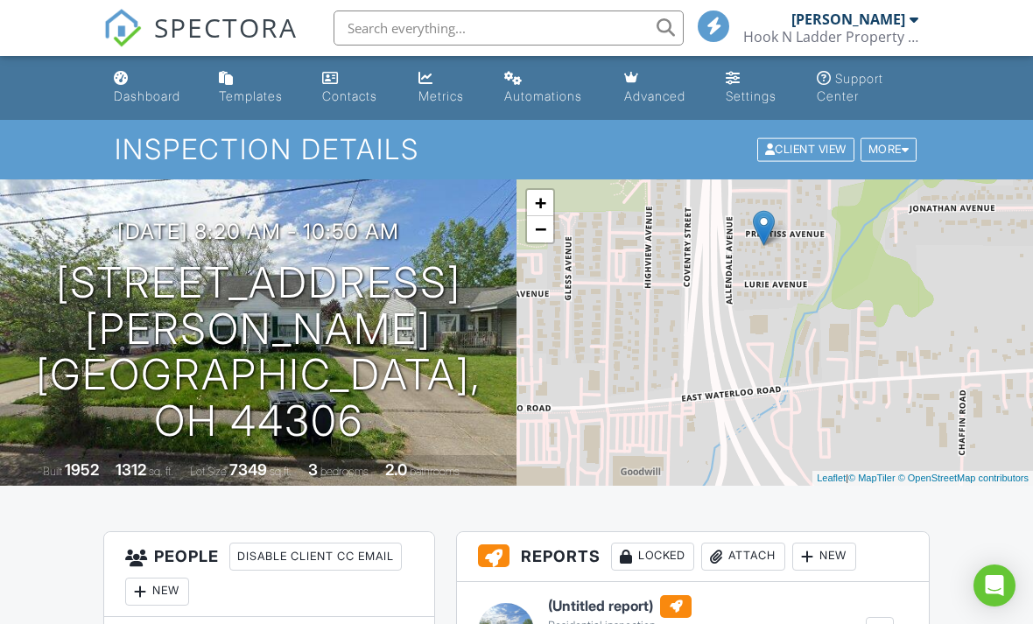
click at [137, 81] on link "Dashboard" at bounding box center [152, 88] width 91 height 50
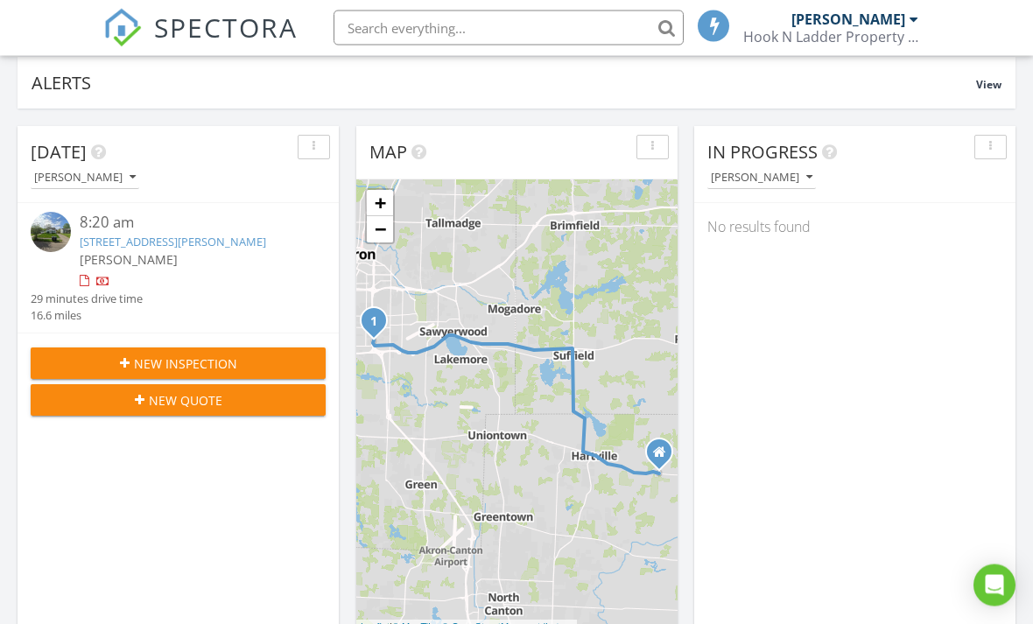
scroll to position [131, 0]
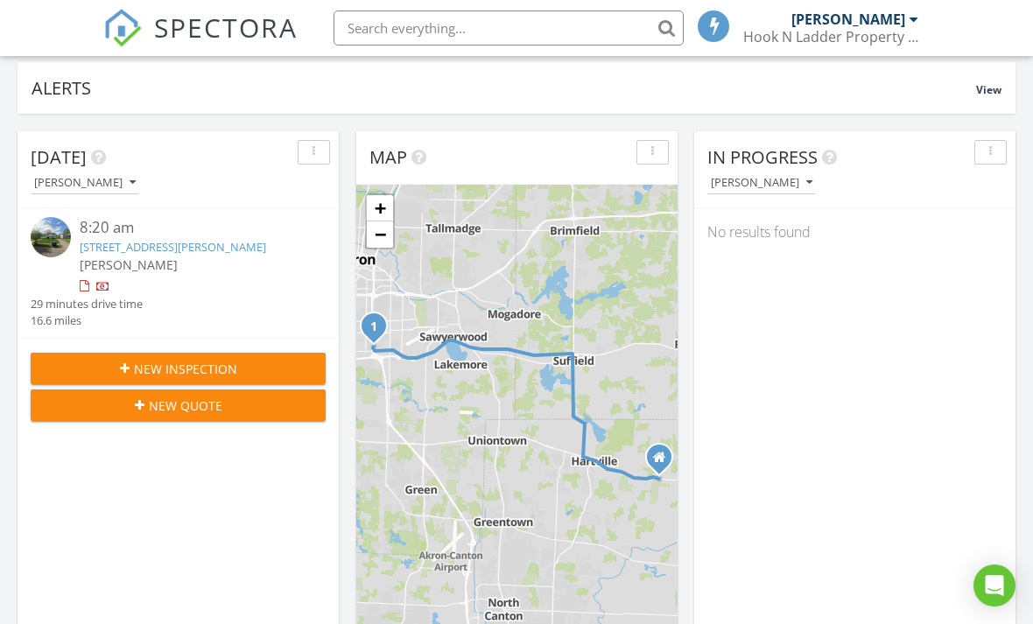
click at [622, 464] on div "1 + − US [GEOGRAPHIC_DATA] 26.7 km, 29 min Head west on [GEOGRAPHIC_DATA] (SR 6…" at bounding box center [516, 412] width 321 height 454
click at [654, 158] on button "button" at bounding box center [652, 152] width 32 height 25
click at [670, 107] on div "Alerts View" at bounding box center [517, 88] width 998 height 52
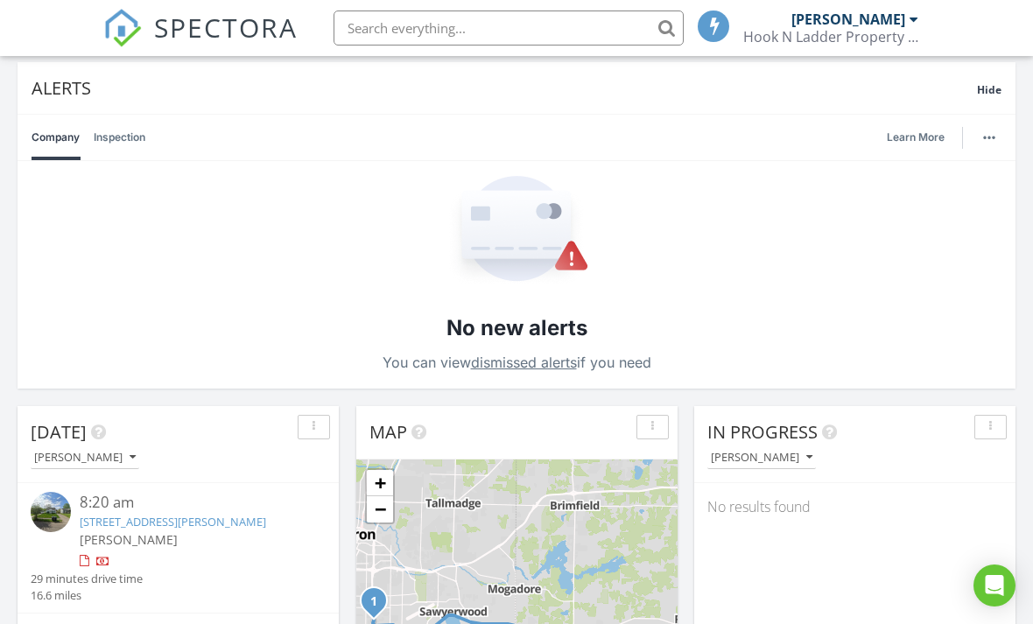
click at [978, 145] on button "button" at bounding box center [989, 137] width 25 height 25
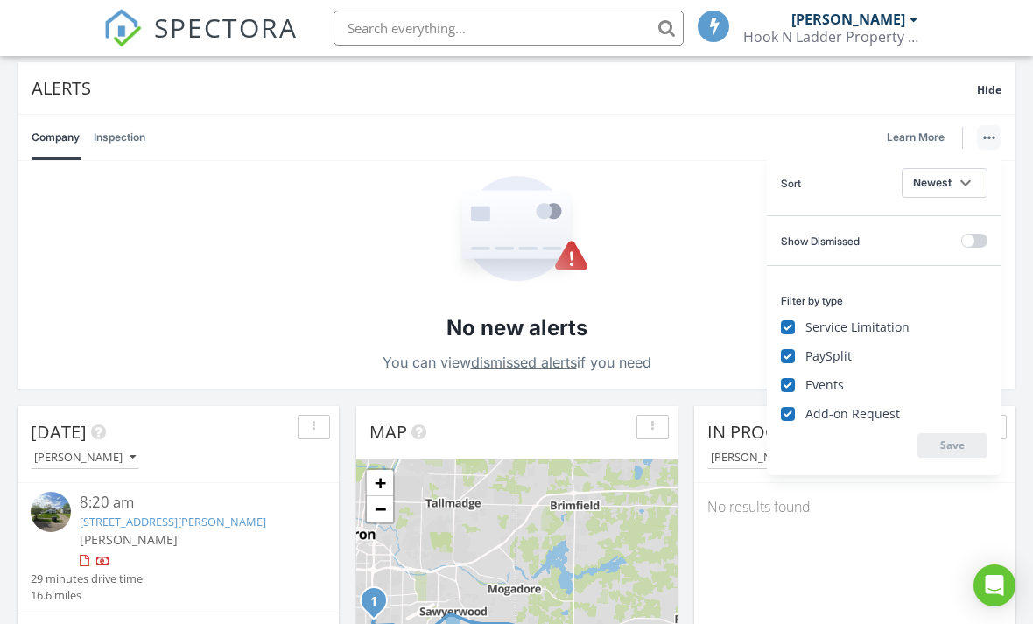
click at [983, 143] on button "button" at bounding box center [989, 137] width 25 height 25
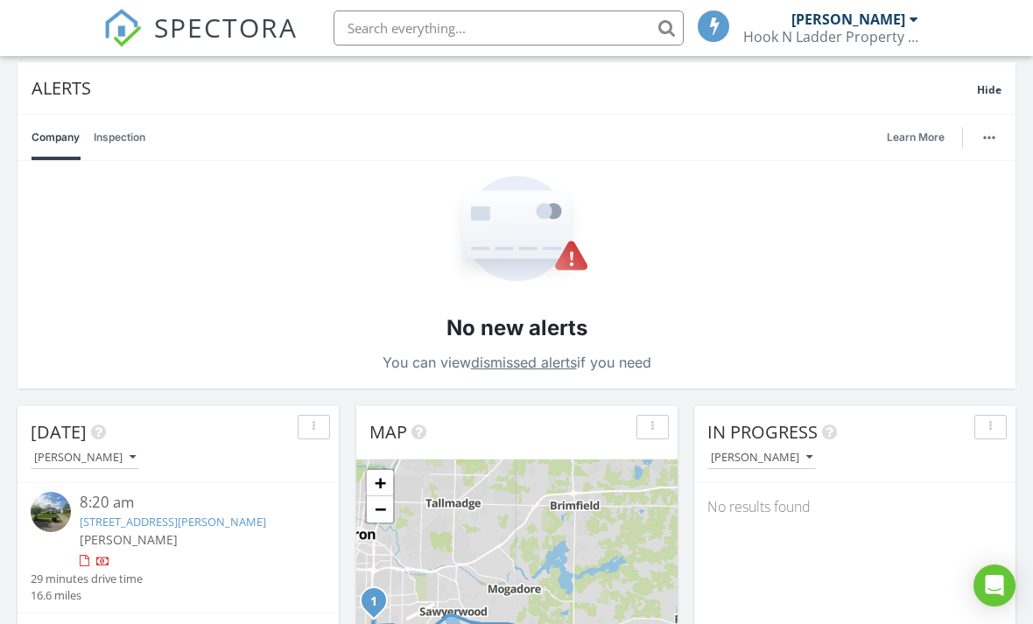
click at [988, 92] on span "Hide" at bounding box center [989, 89] width 25 height 15
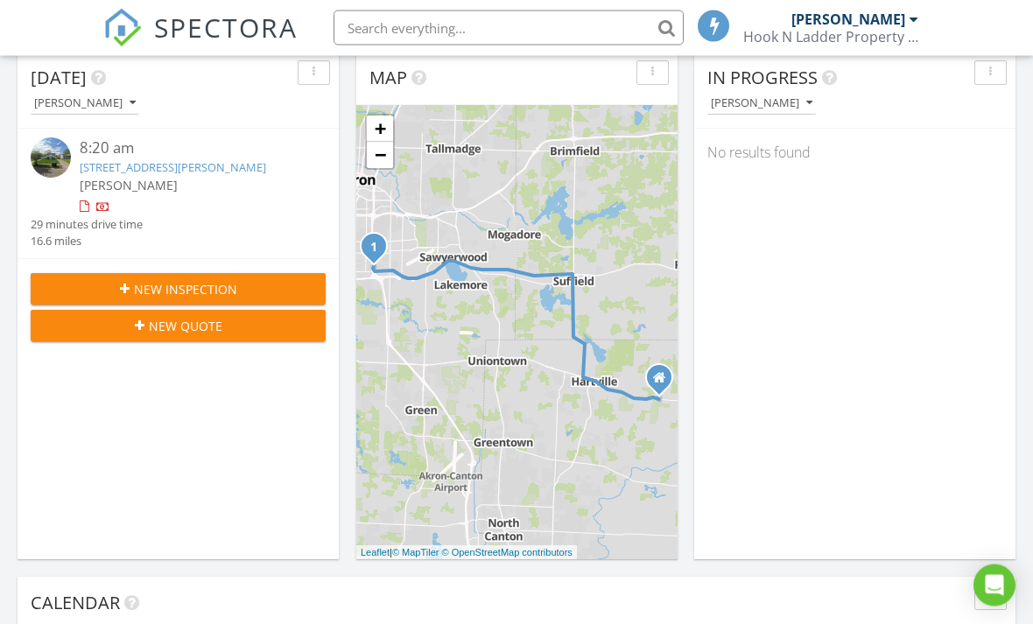
scroll to position [0, 0]
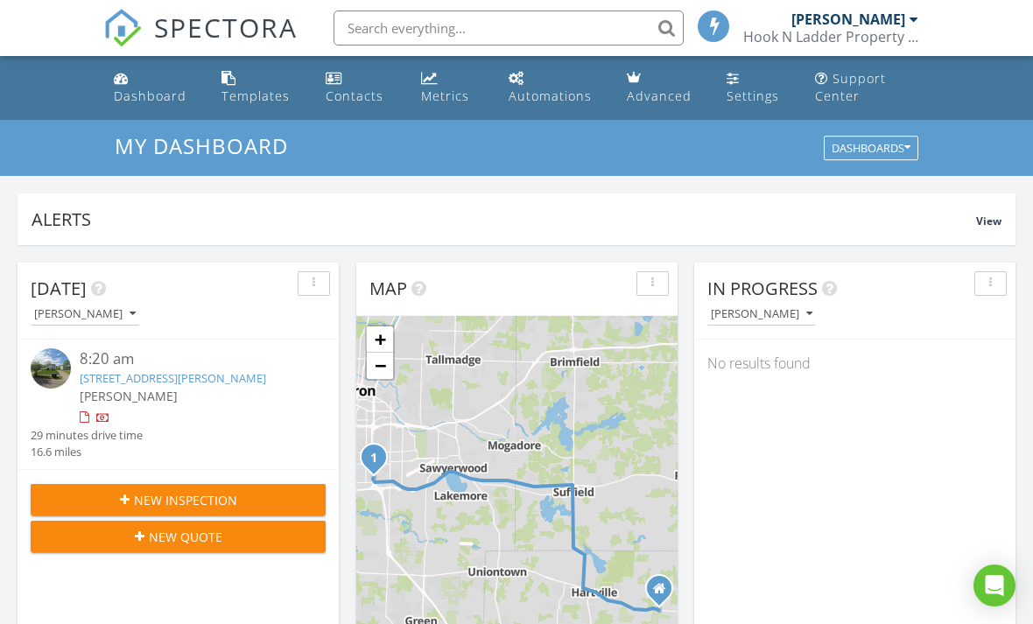
click at [192, 390] on div "[PERSON_NAME]" at bounding box center [190, 396] width 221 height 18
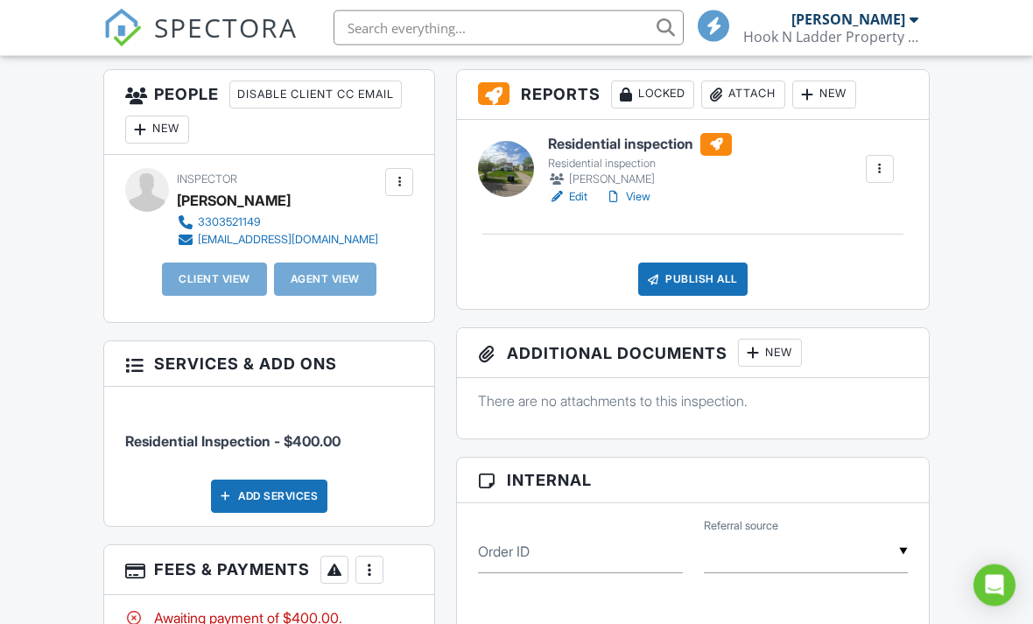
scroll to position [462, 0]
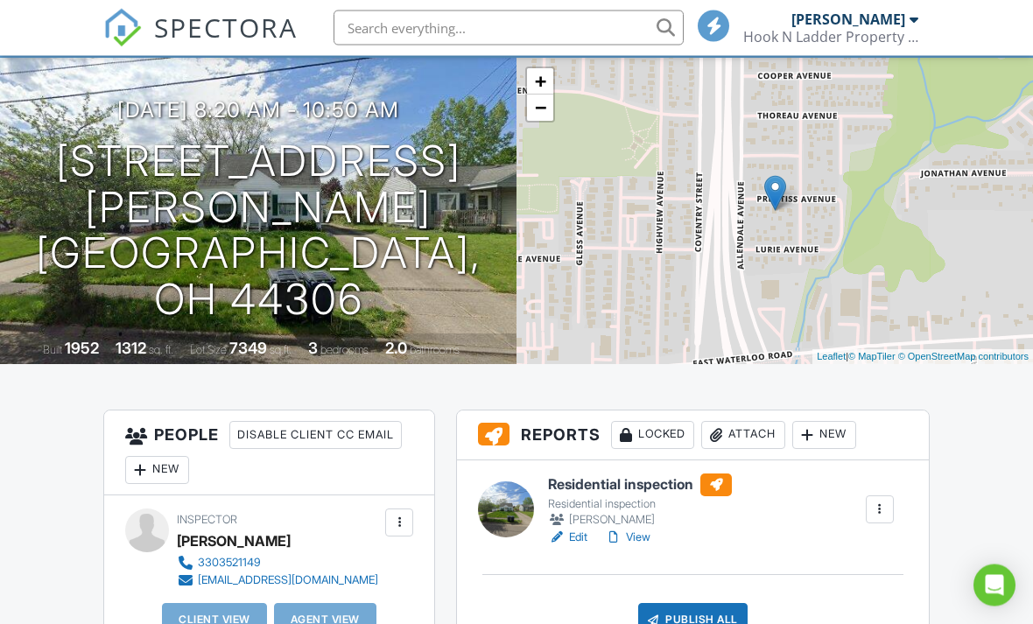
scroll to position [122, 0]
click at [200, 623] on div "Client View" at bounding box center [214, 619] width 105 height 33
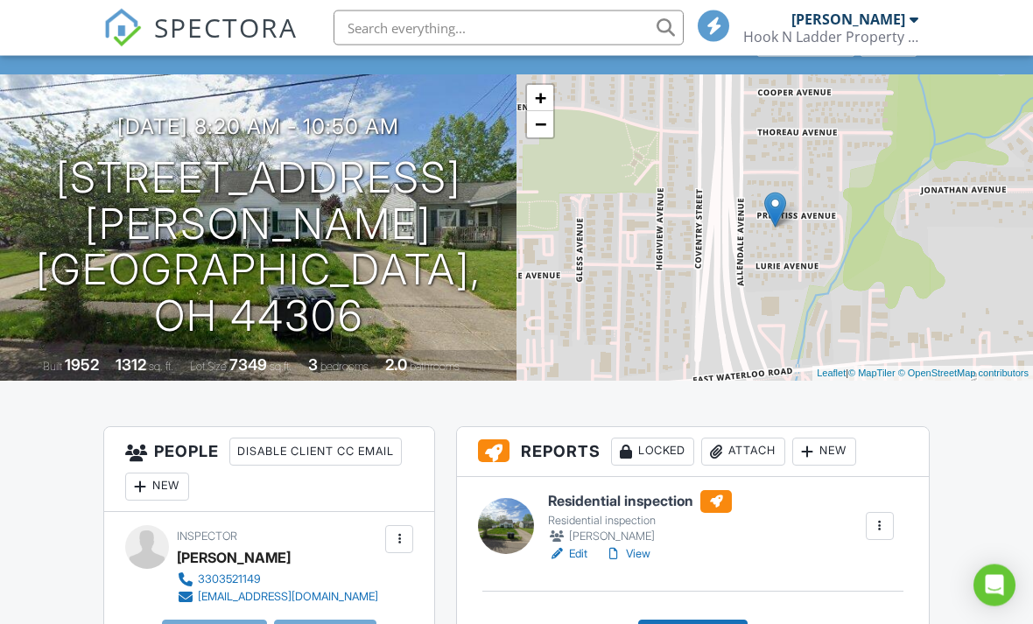
scroll to position [0, 0]
